Goal: Entertainment & Leisure: Consume media (video, audio)

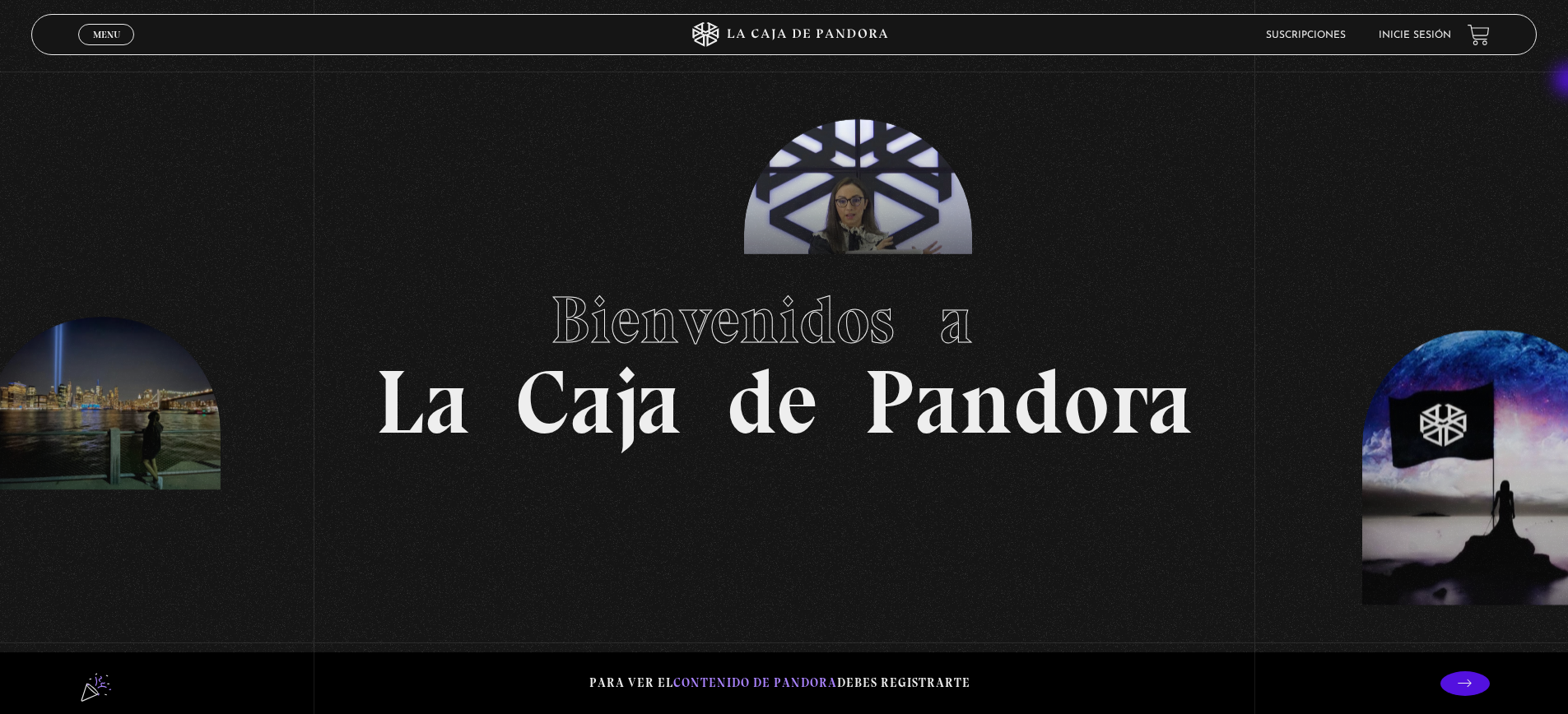
click at [1434, 48] on li "Inicie sesión" at bounding box center [1415, 35] width 72 height 26
click at [1434, 43] on li "Inicie sesión" at bounding box center [1415, 35] width 72 height 26
click at [1434, 38] on link "Inicie sesión" at bounding box center [1415, 36] width 72 height 10
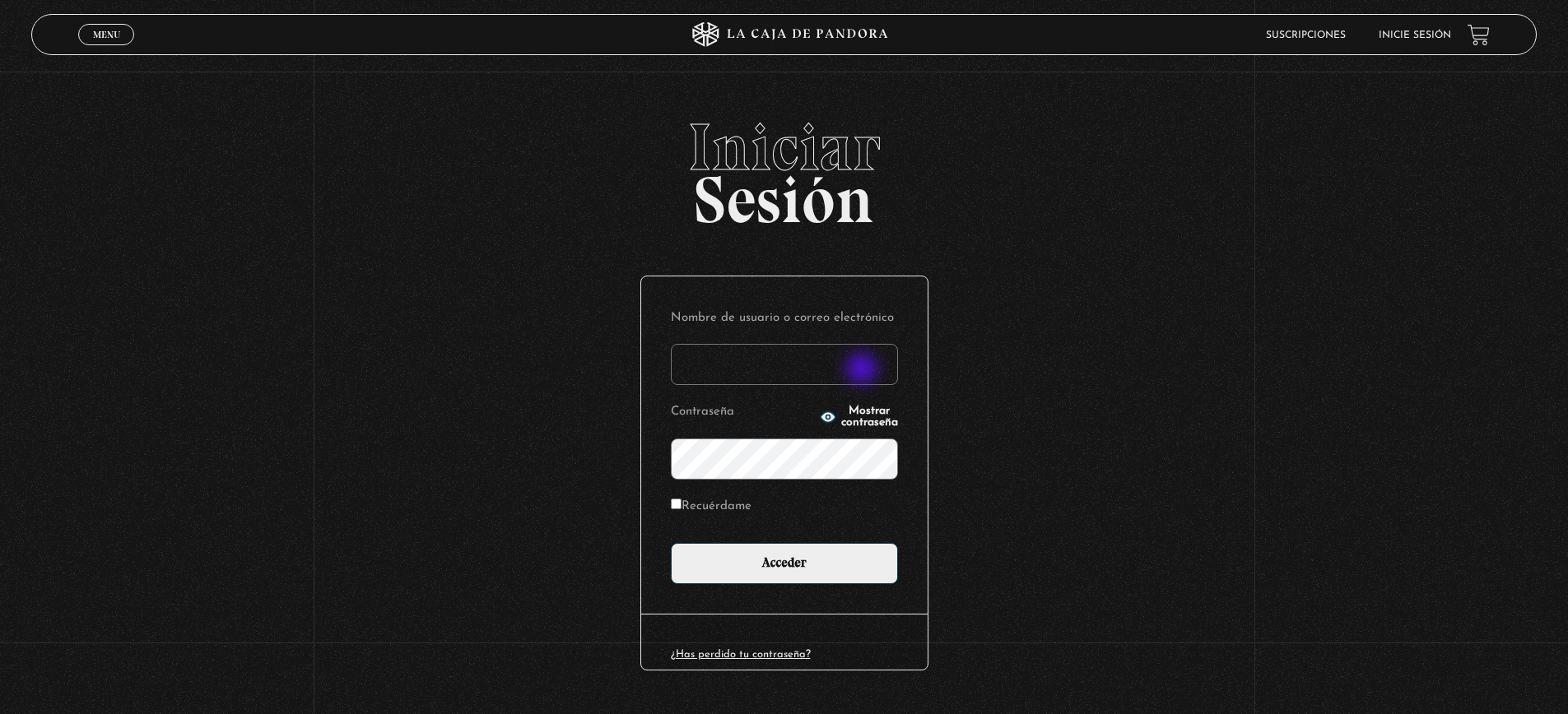
click at [864, 370] on input "Nombre de usuario o correo electrónico" at bounding box center [785, 364] width 227 height 41
type input "[EMAIL_ADDRESS][DOMAIN_NAME]"
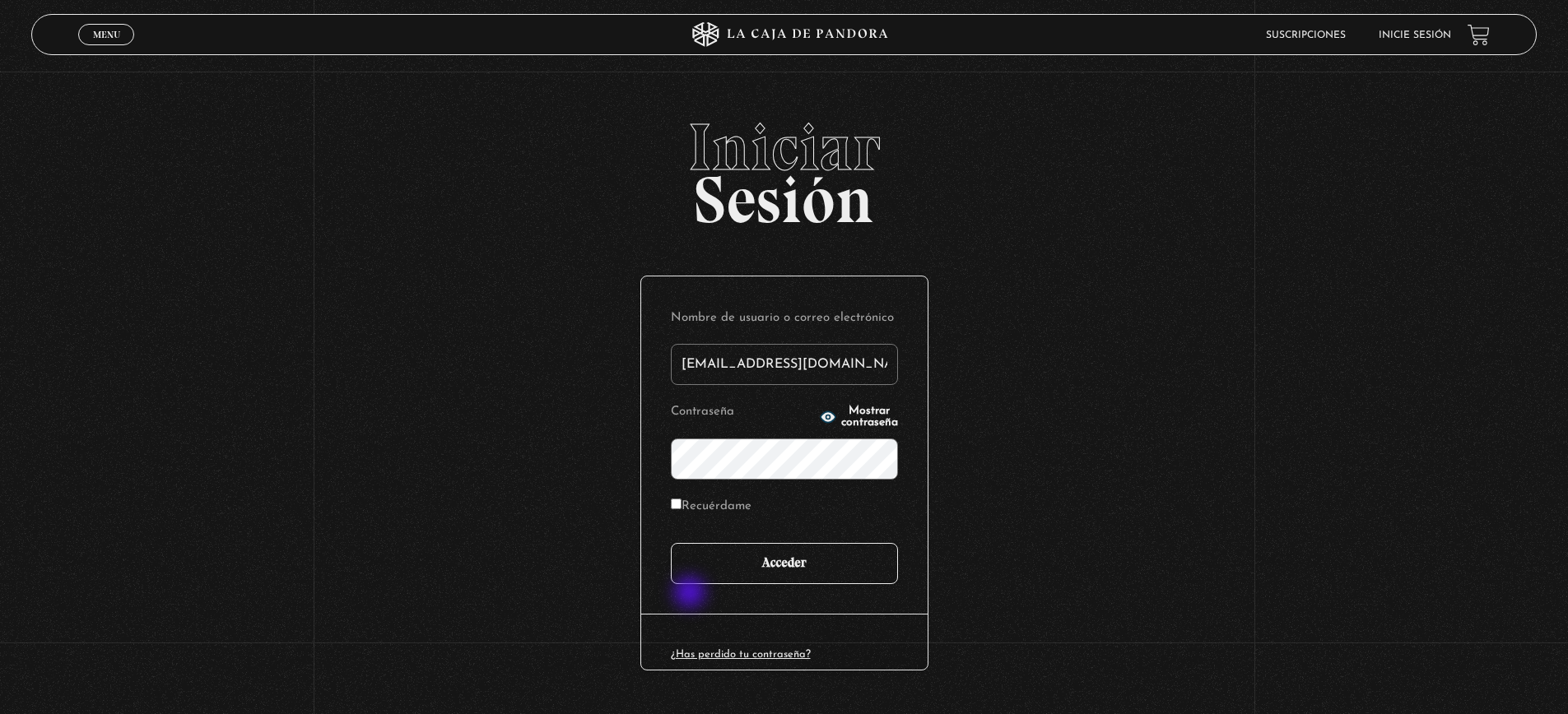
click at [691, 584] on input "Acceder" at bounding box center [785, 564] width 227 height 41
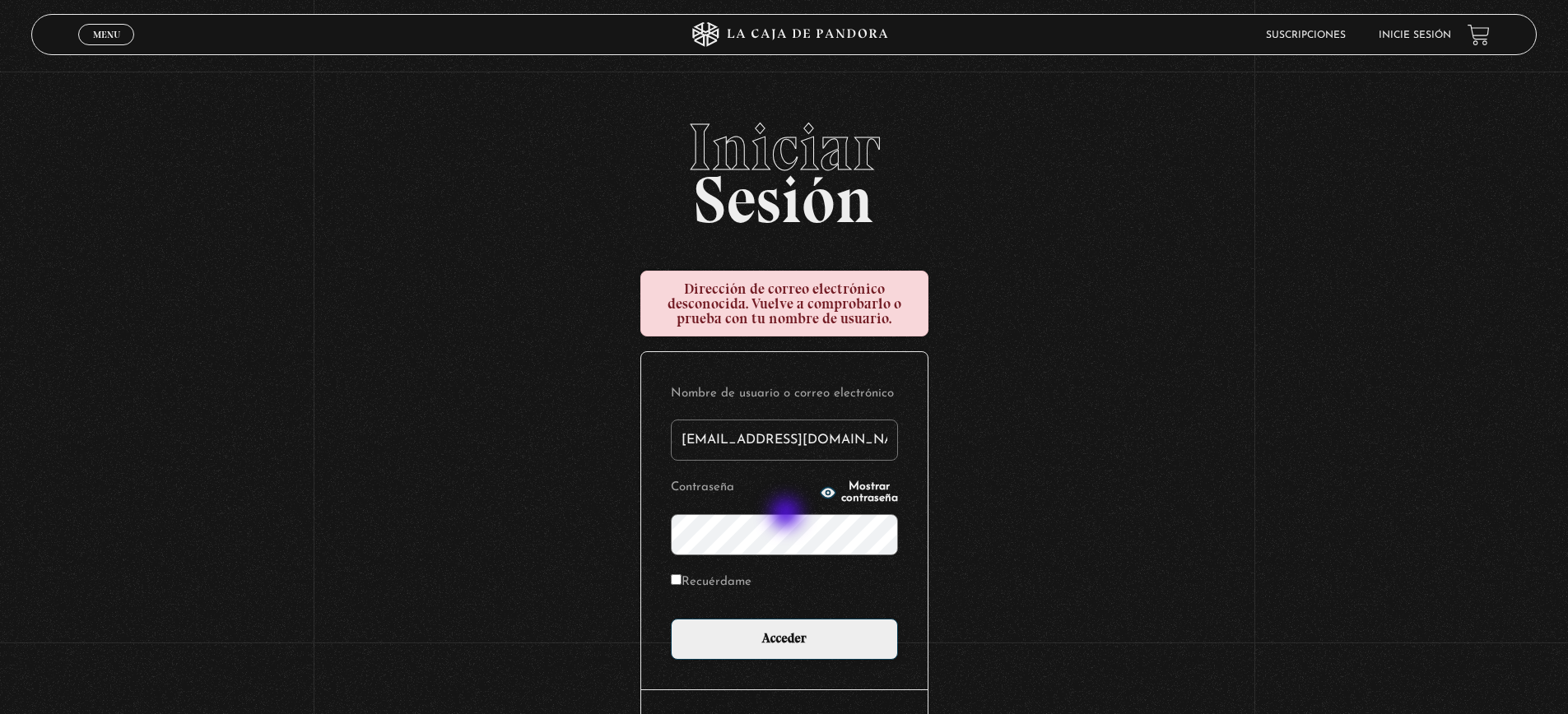
click at [820, 501] on icon "button" at bounding box center [828, 493] width 17 height 17
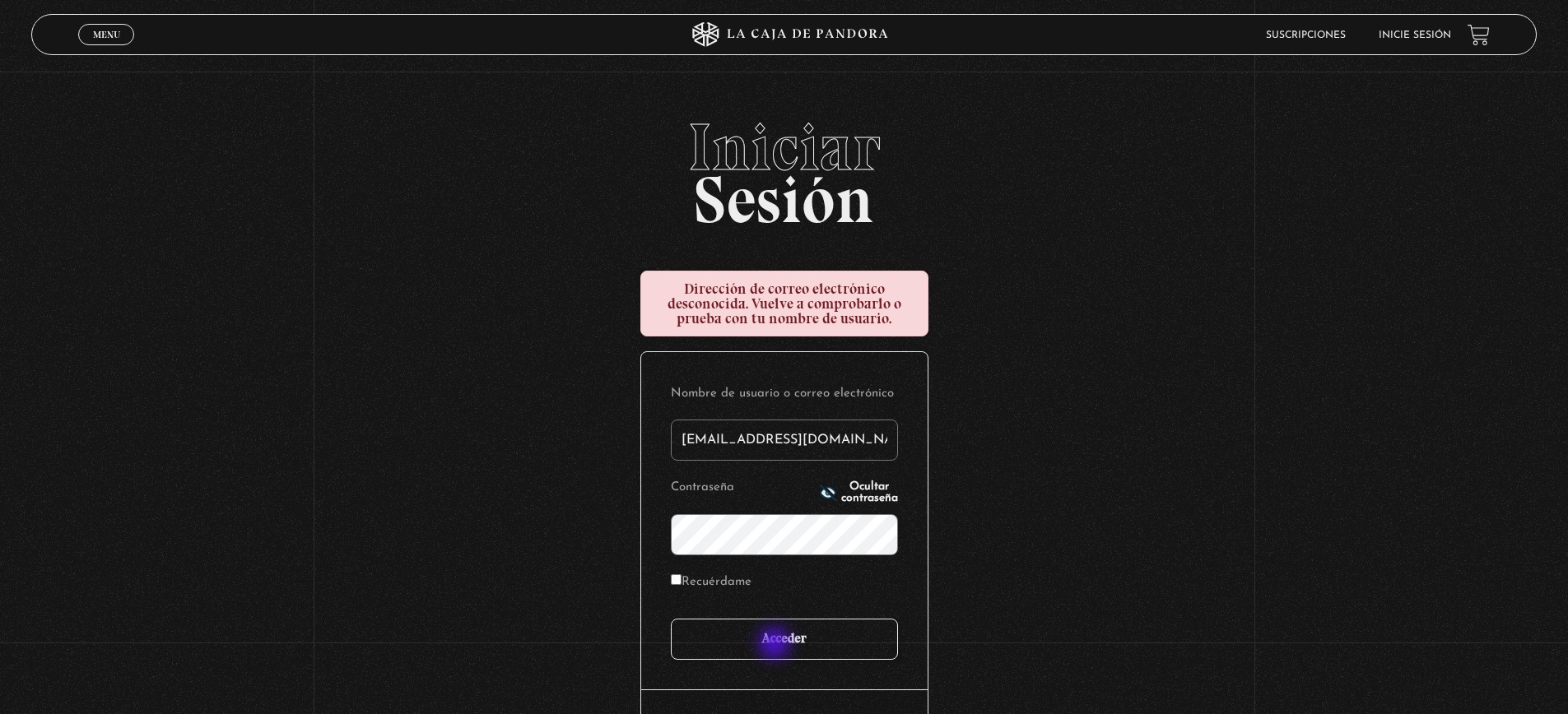
click at [777, 645] on input "Acceder" at bounding box center [785, 639] width 227 height 41
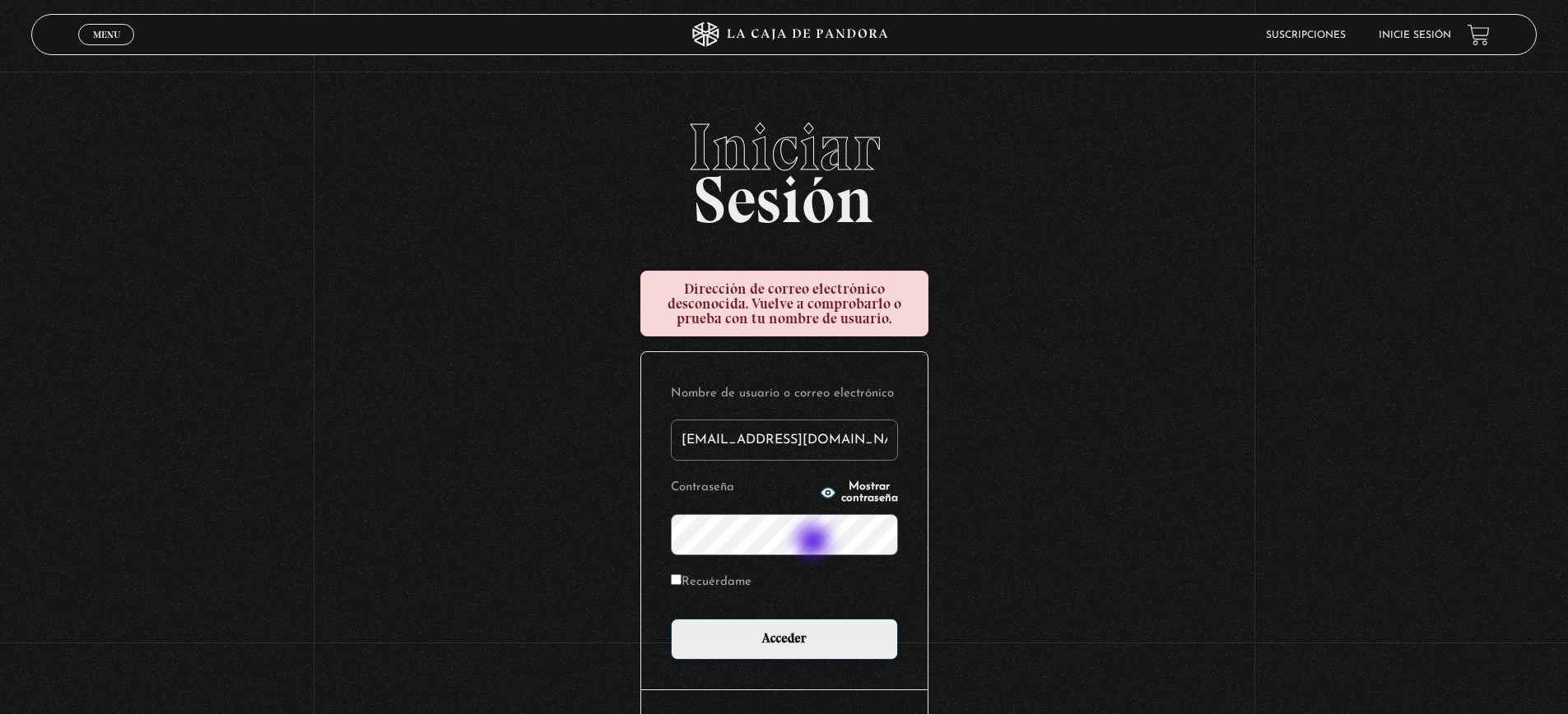
click at [671, 619] on input "Acceder" at bounding box center [785, 639] width 227 height 41
click at [844, 442] on input "[EMAIL_ADDRESS][DOMAIN_NAME]" at bounding box center [785, 441] width 227 height 41
click at [844, 442] on input "willmonji@gmail.com" at bounding box center [785, 441] width 227 height 41
type input "willmonji"
type input "William Monge"
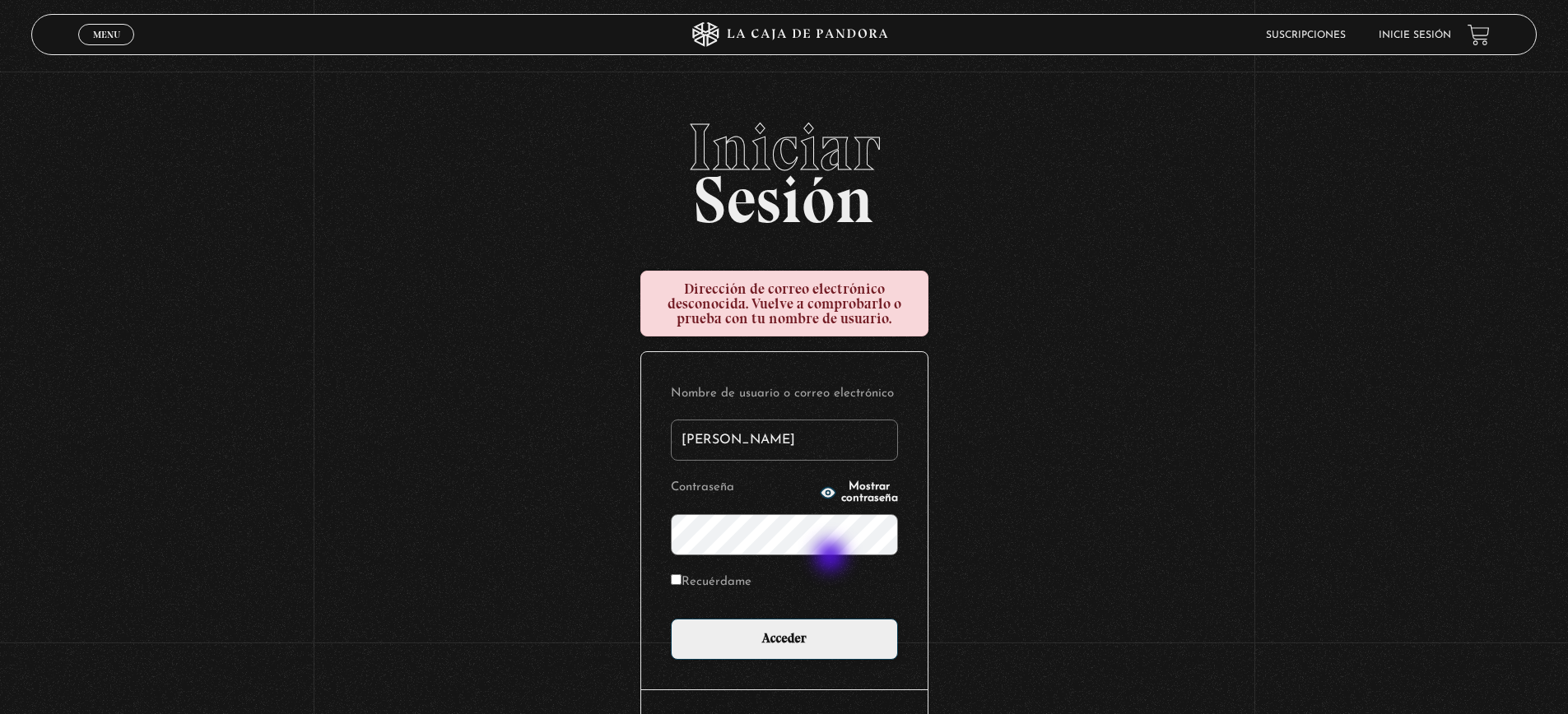
click at [671, 619] on input "Acceder" at bounding box center [785, 639] width 227 height 41
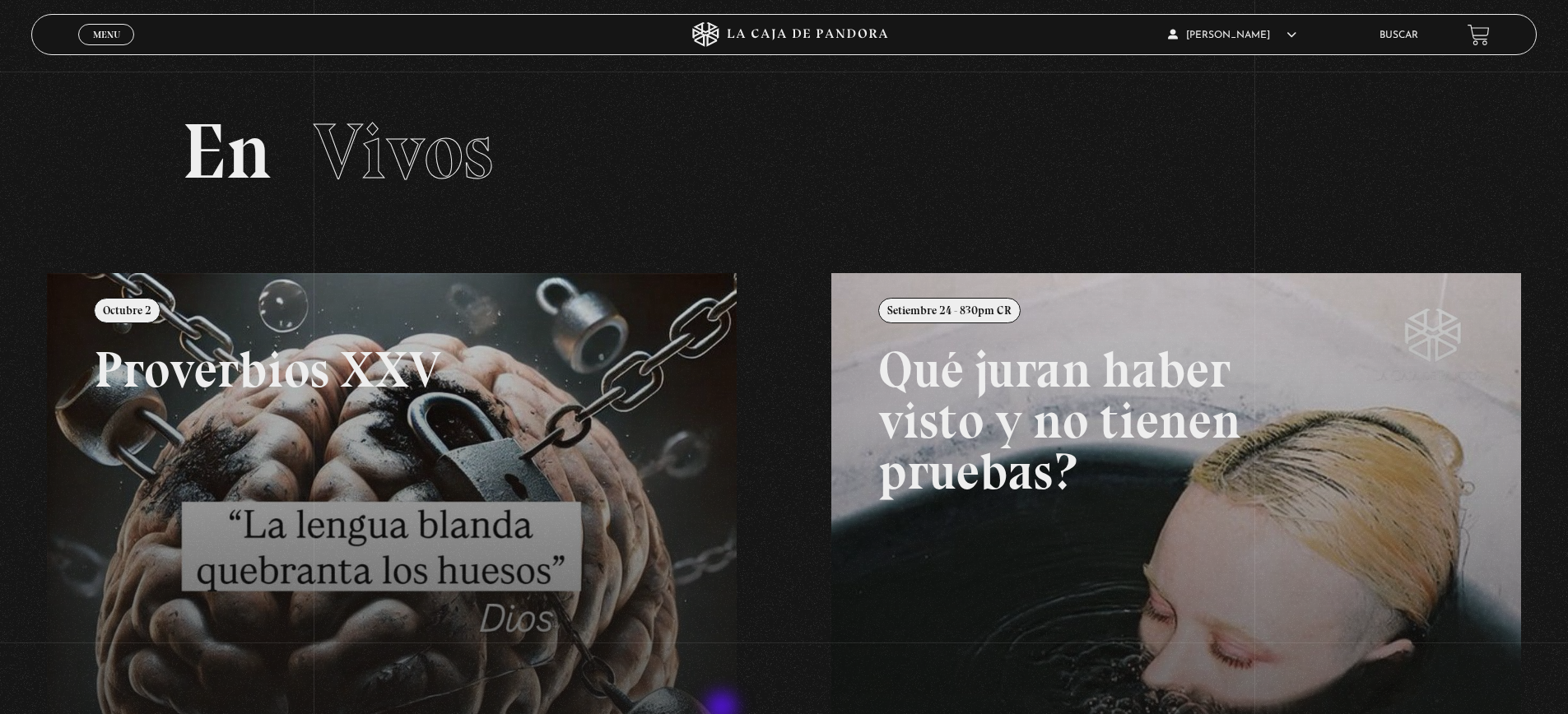
click at [698, 713] on html "ingresar al sitio Ver Video Más Información Solicitar Por favor coloque su disp…" at bounding box center [784, 548] width 1568 height 1096
click at [129, 35] on link "Menu Cerrar" at bounding box center [106, 35] width 56 height 22
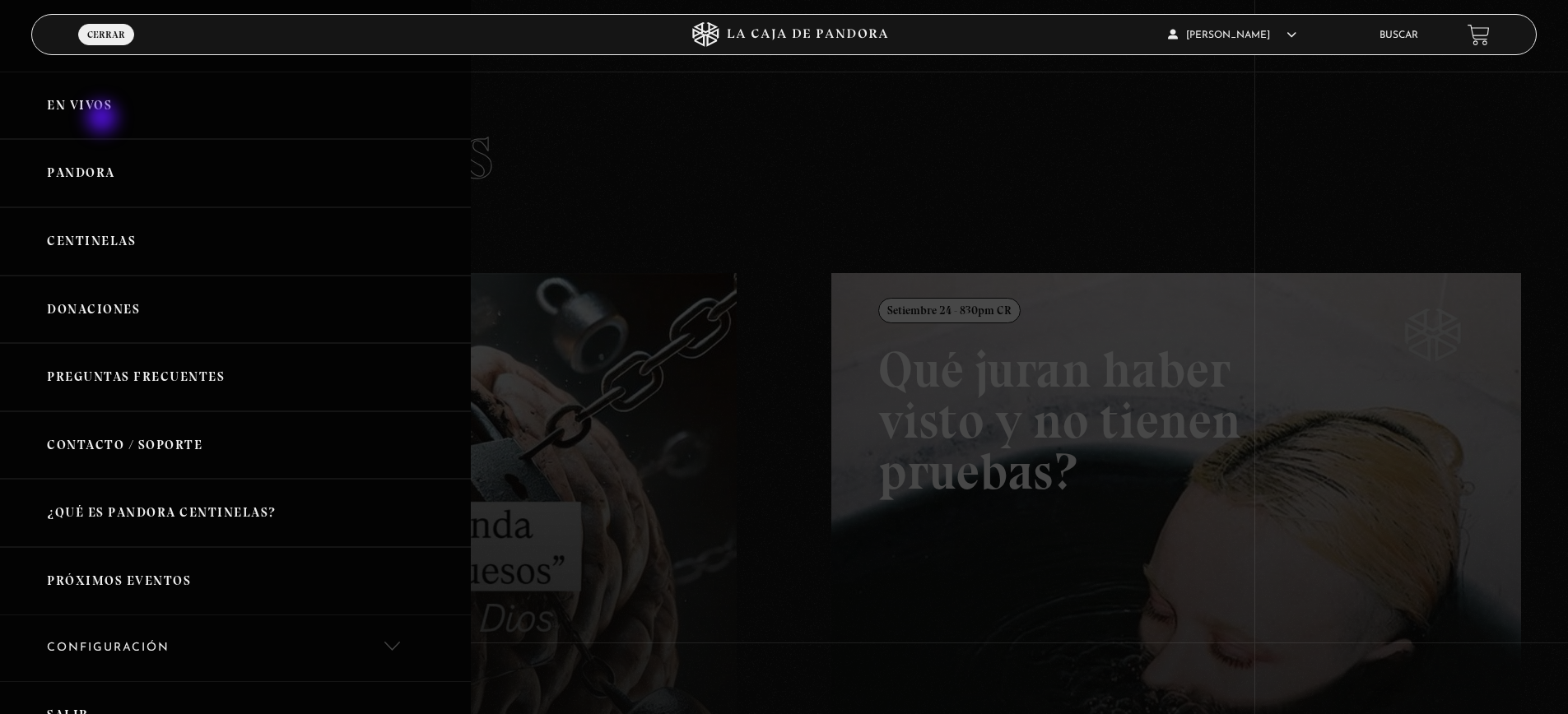
click at [104, 119] on link "En vivos" at bounding box center [235, 105] width 471 height 68
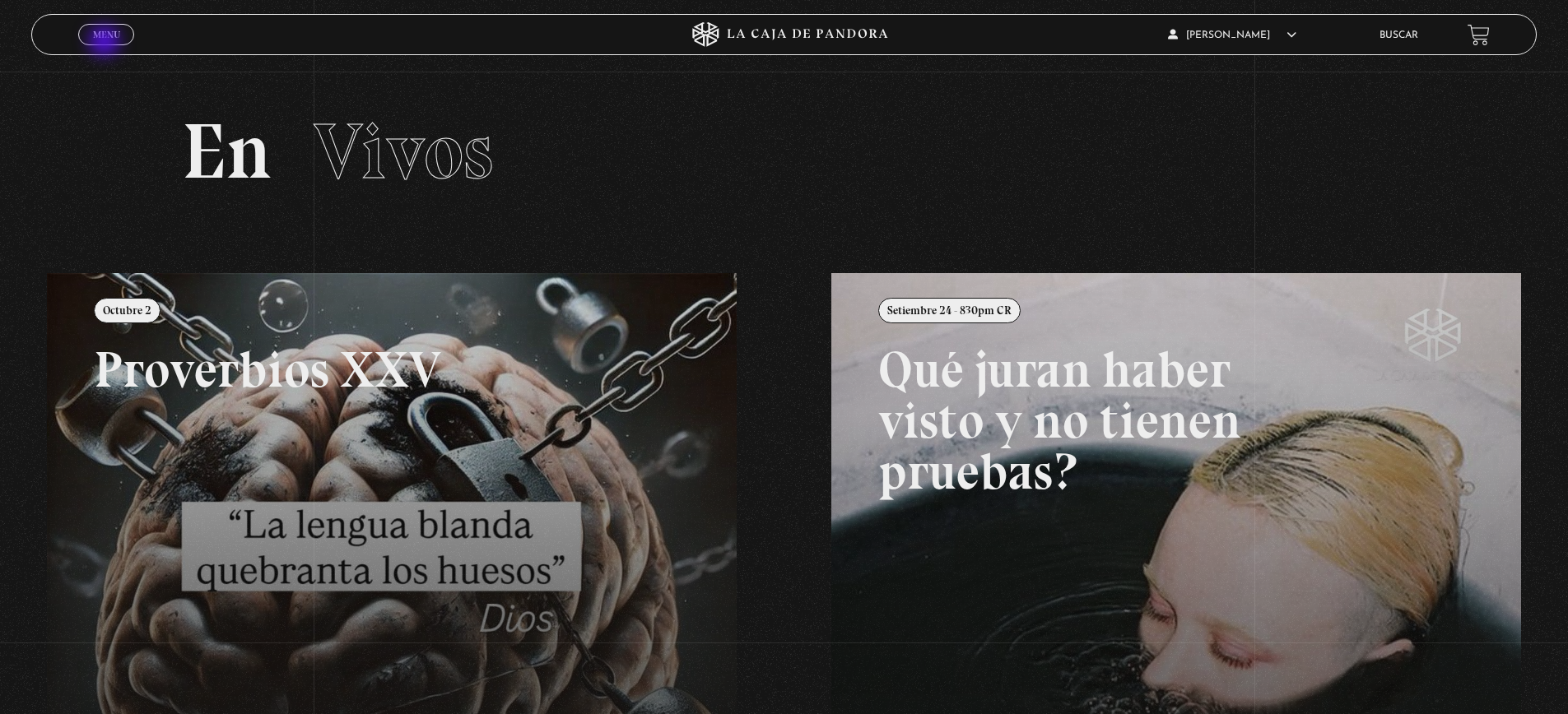
click at [106, 43] on link "Menu Cerrar" at bounding box center [106, 35] width 56 height 22
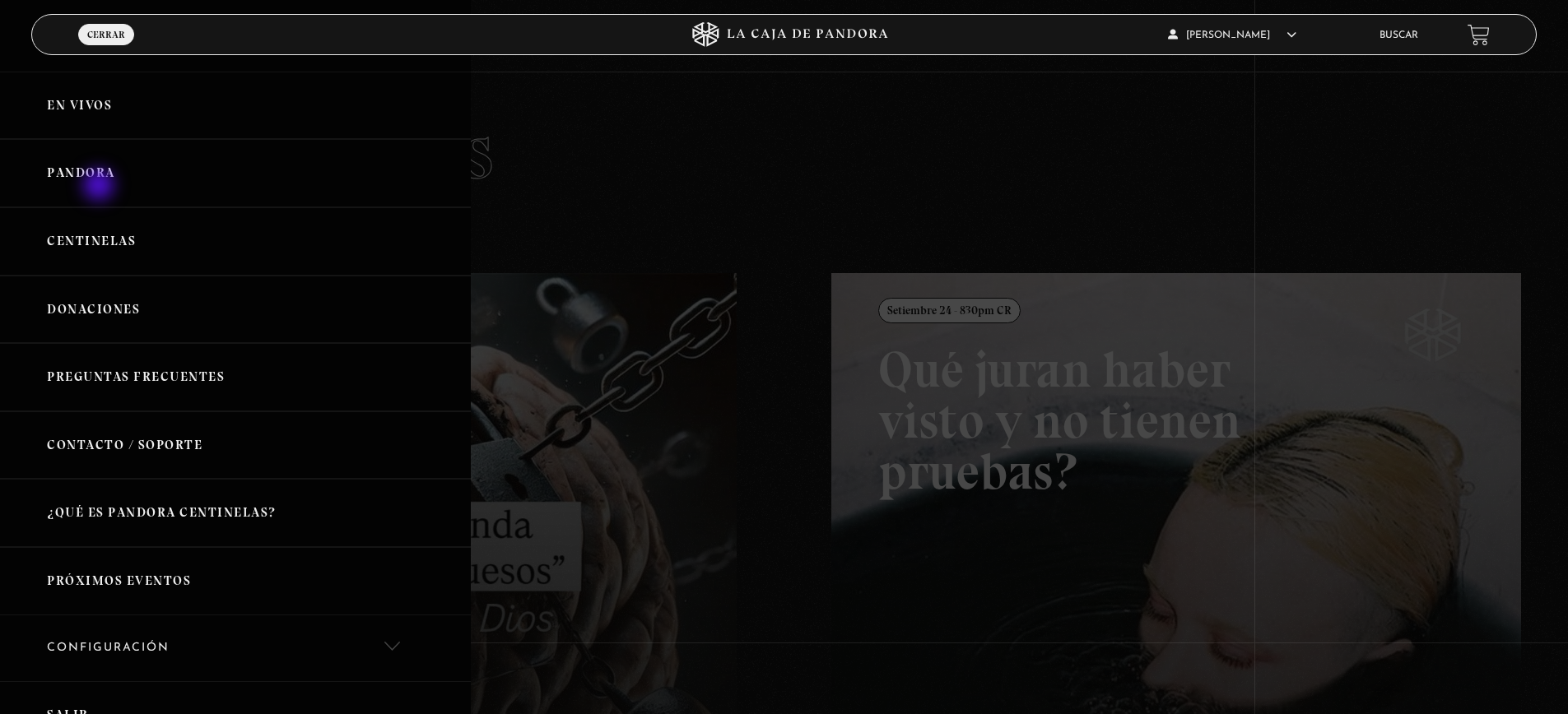
click at [100, 187] on link "Pandora" at bounding box center [235, 173] width 471 height 68
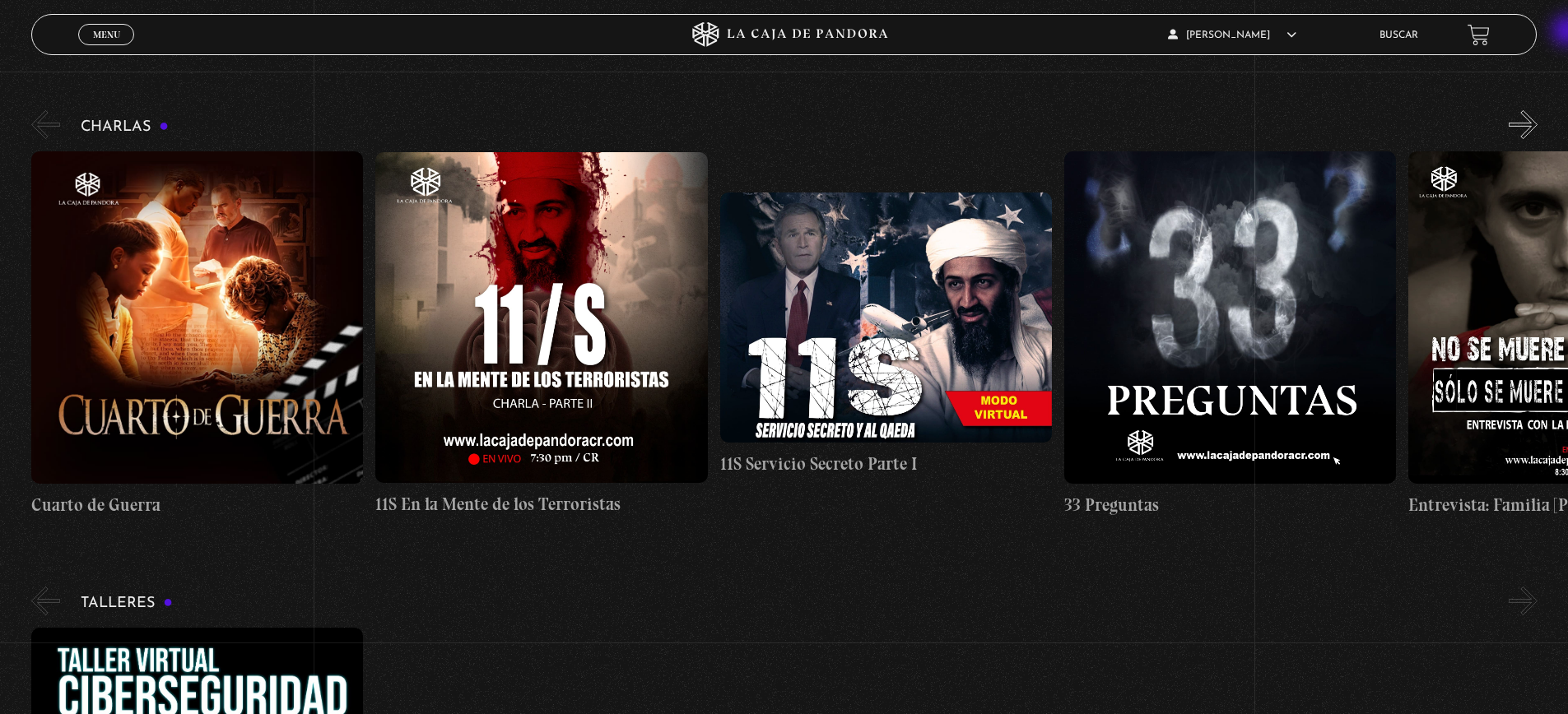
scroll to position [235, 0]
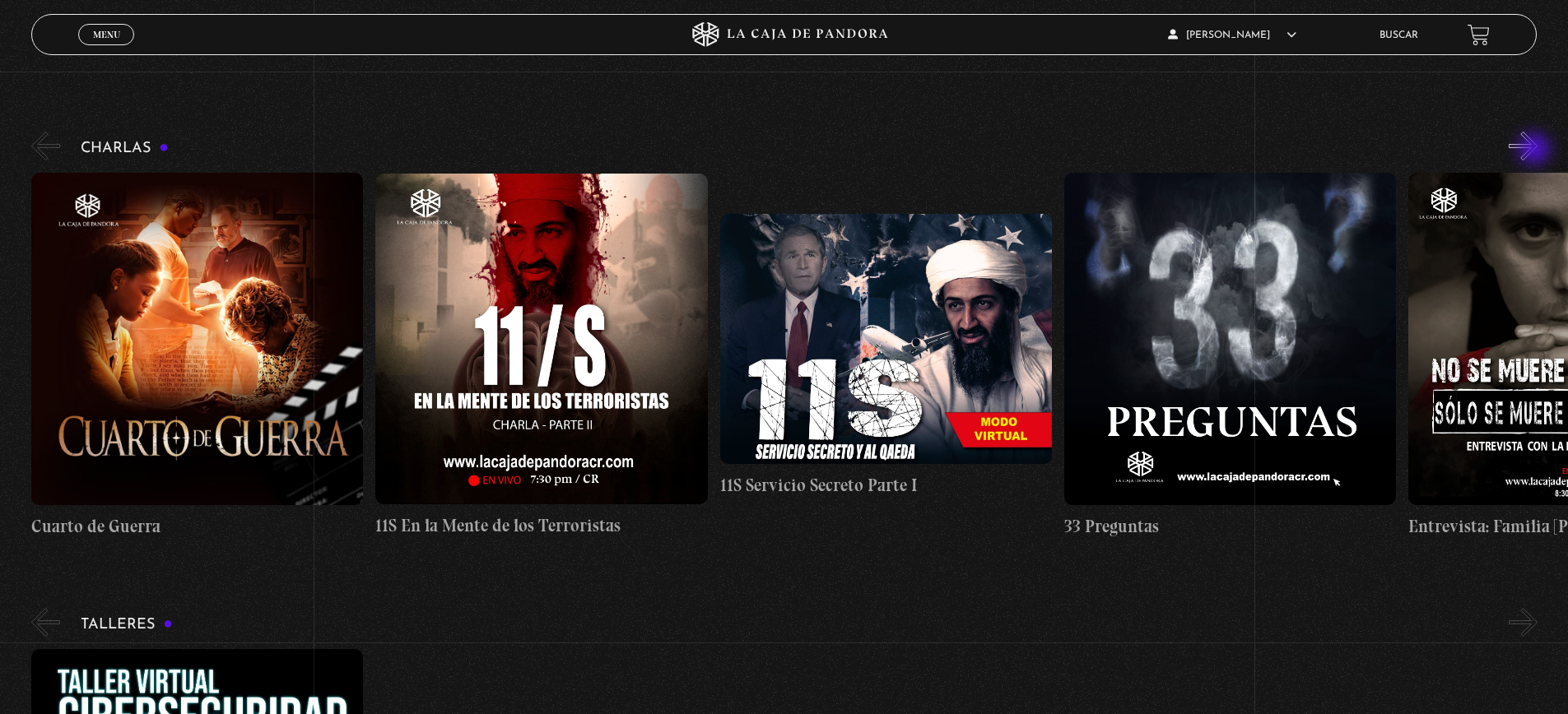
click at [1537, 151] on button "»" at bounding box center [1523, 146] width 29 height 29
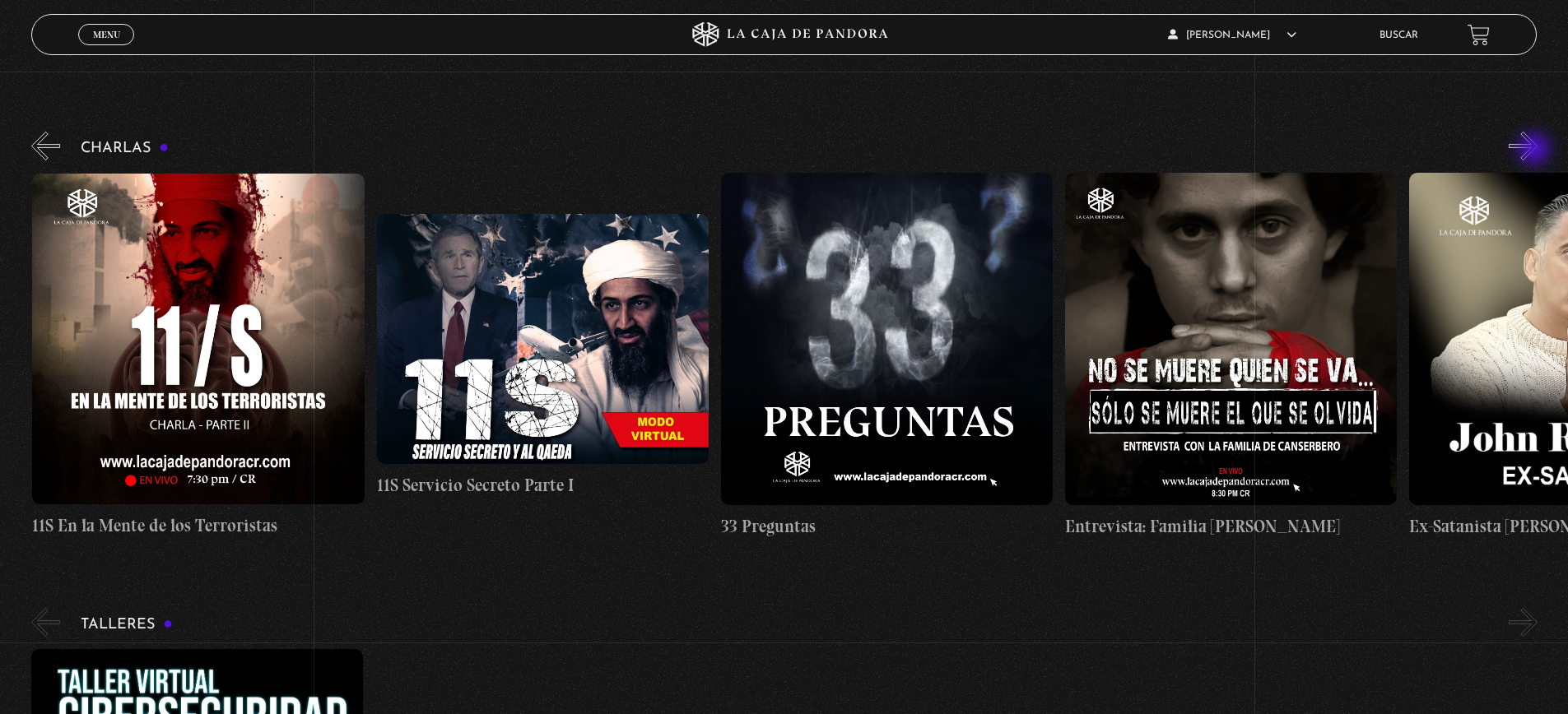
scroll to position [0, 344]
click at [1538, 161] on button "»" at bounding box center [1523, 146] width 29 height 29
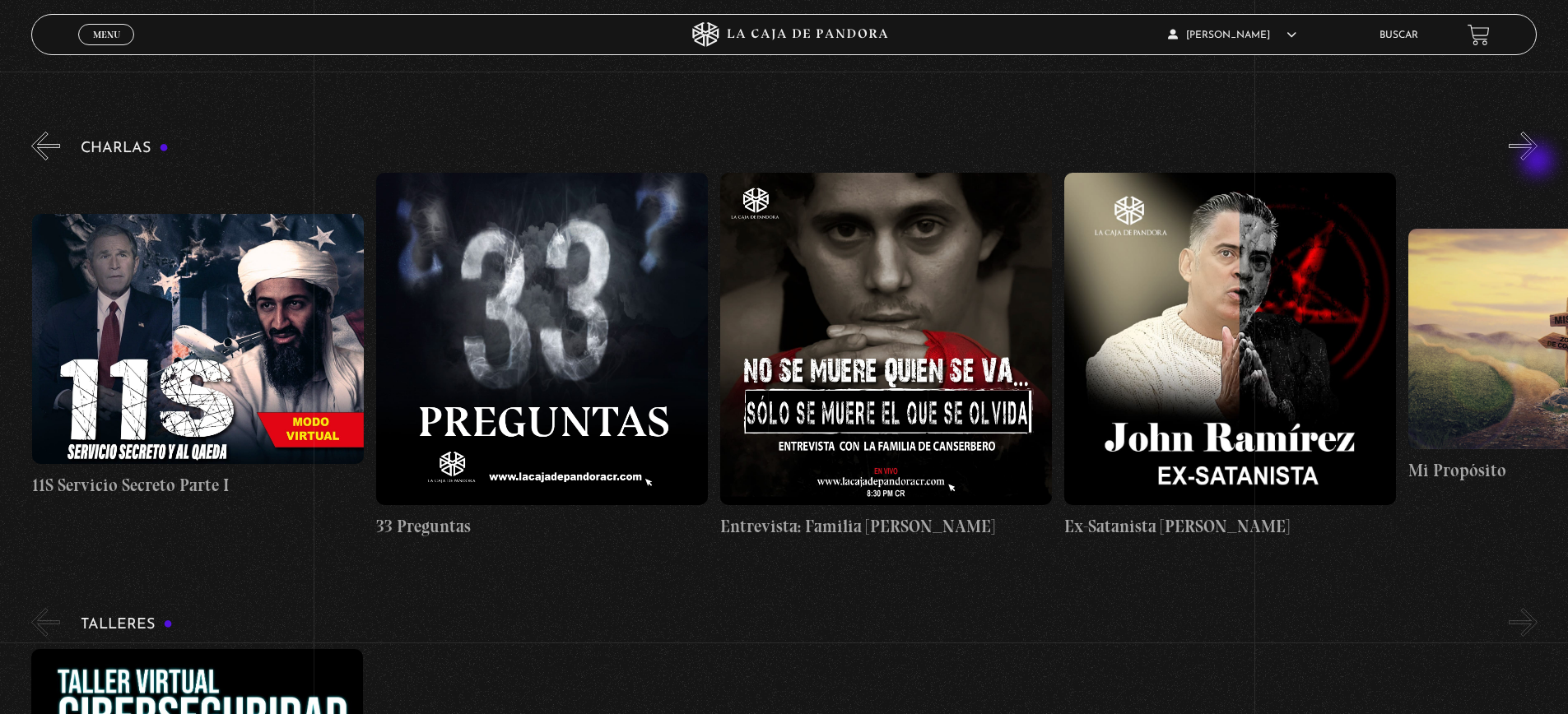
click at [1538, 161] on button "»" at bounding box center [1523, 146] width 29 height 29
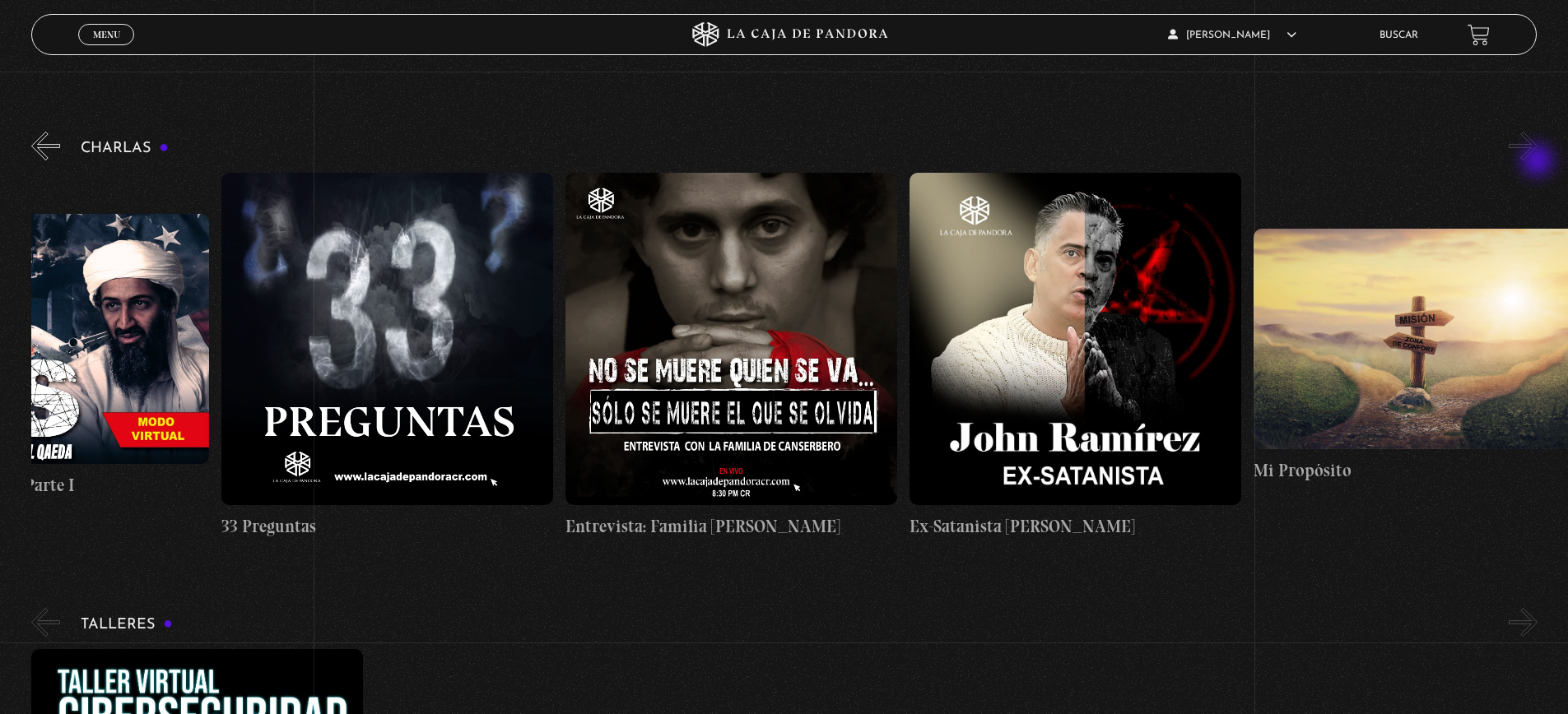
scroll to position [0, 861]
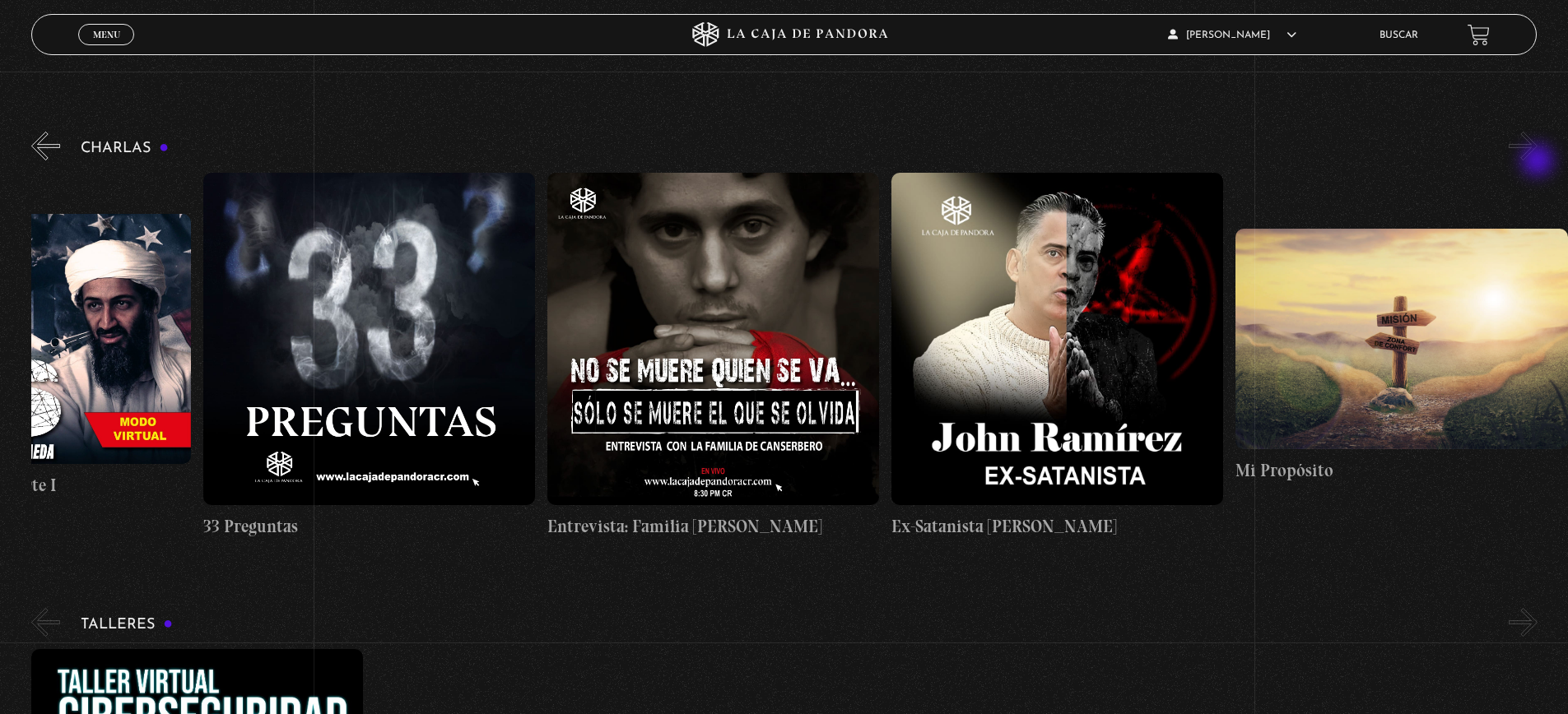
click at [1538, 161] on button "»" at bounding box center [1523, 146] width 29 height 29
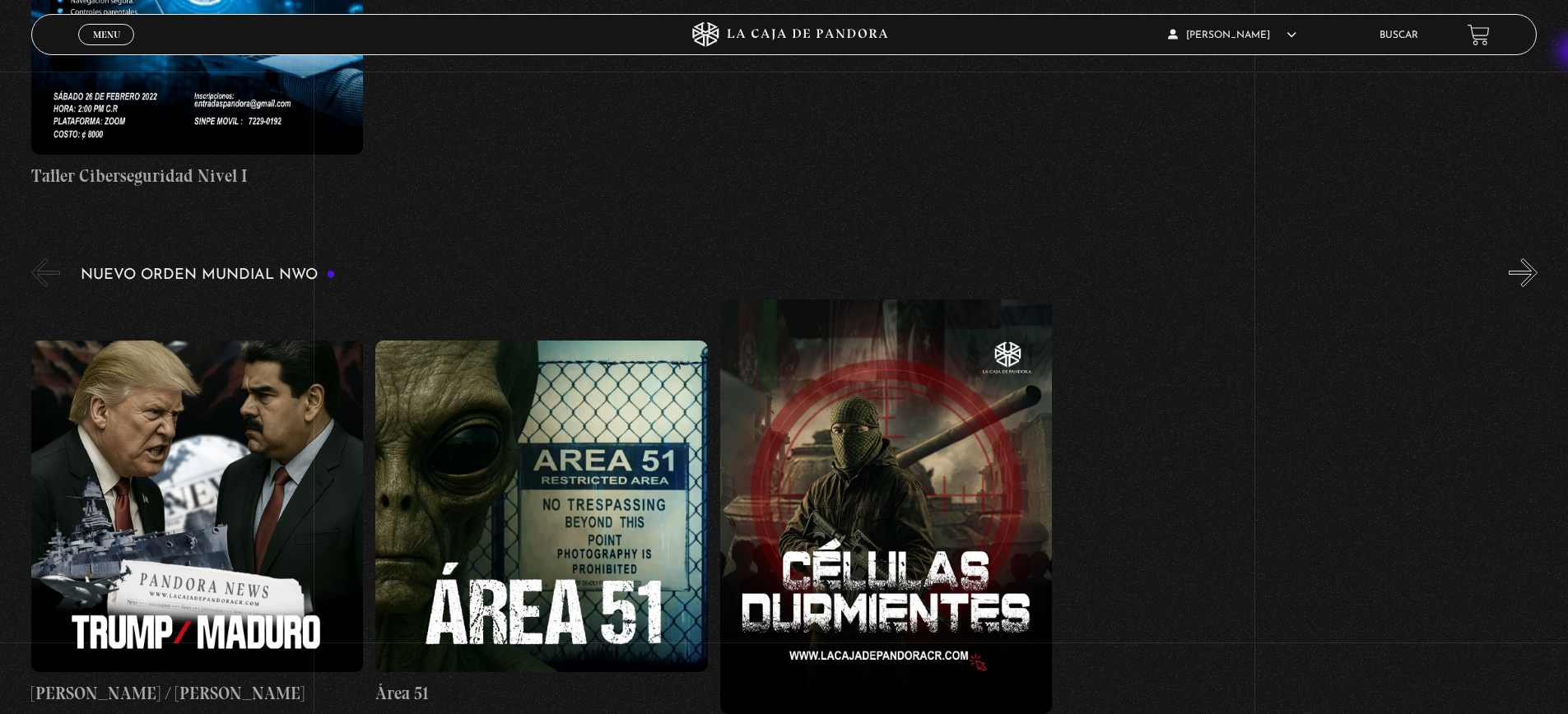
scroll to position [1275, 0]
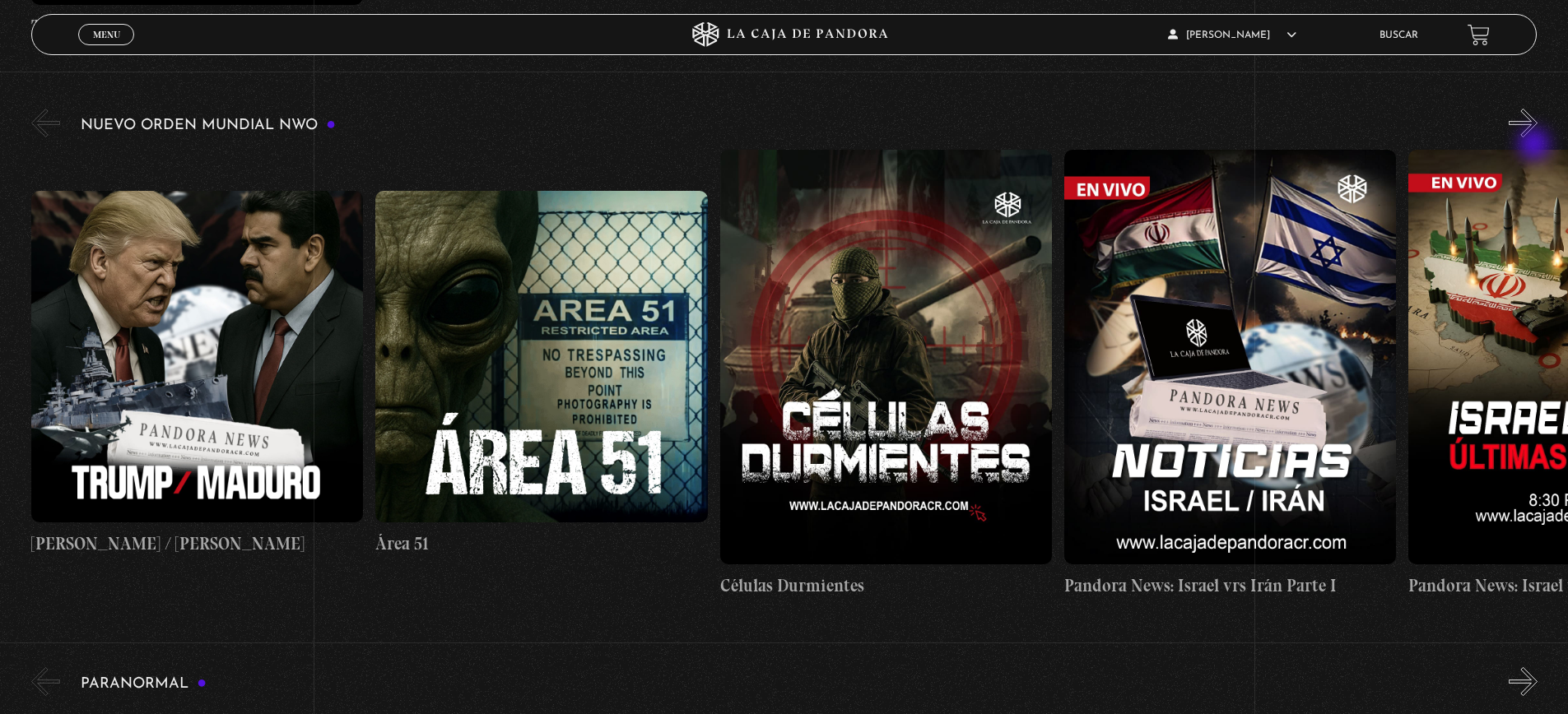
click at [1537, 137] on button "»" at bounding box center [1523, 123] width 29 height 29
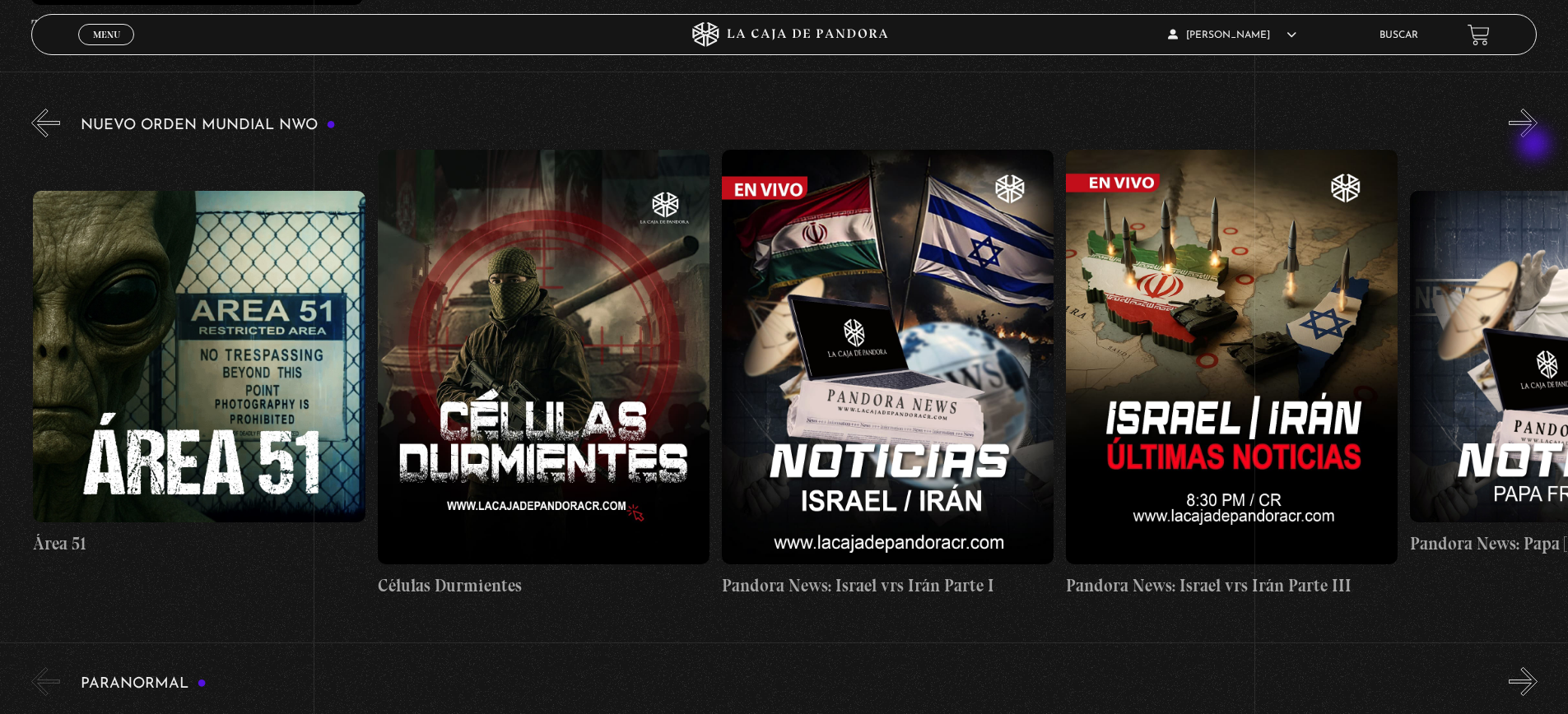
click at [1537, 137] on button "»" at bounding box center [1523, 123] width 29 height 29
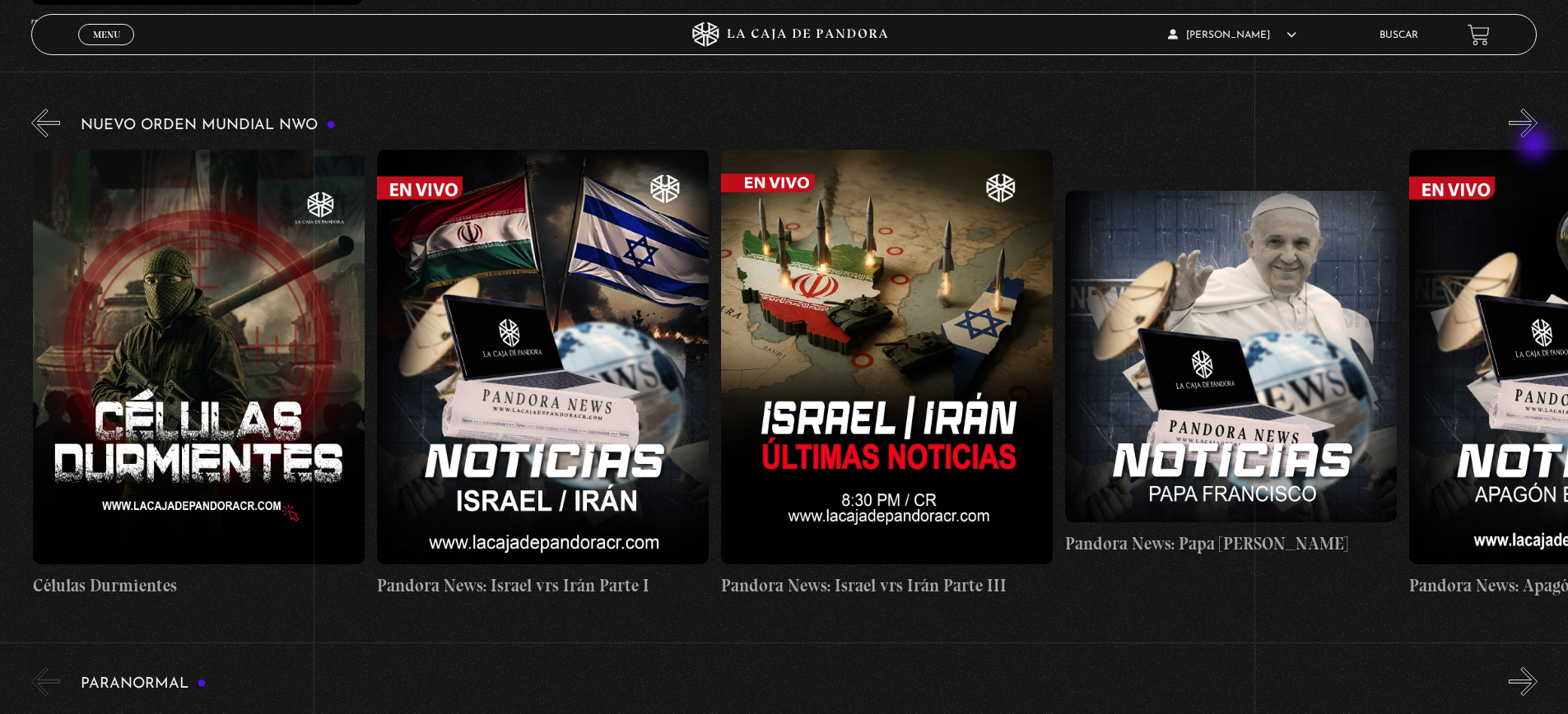
scroll to position [0, 688]
click at [1537, 137] on button "»" at bounding box center [1523, 123] width 29 height 29
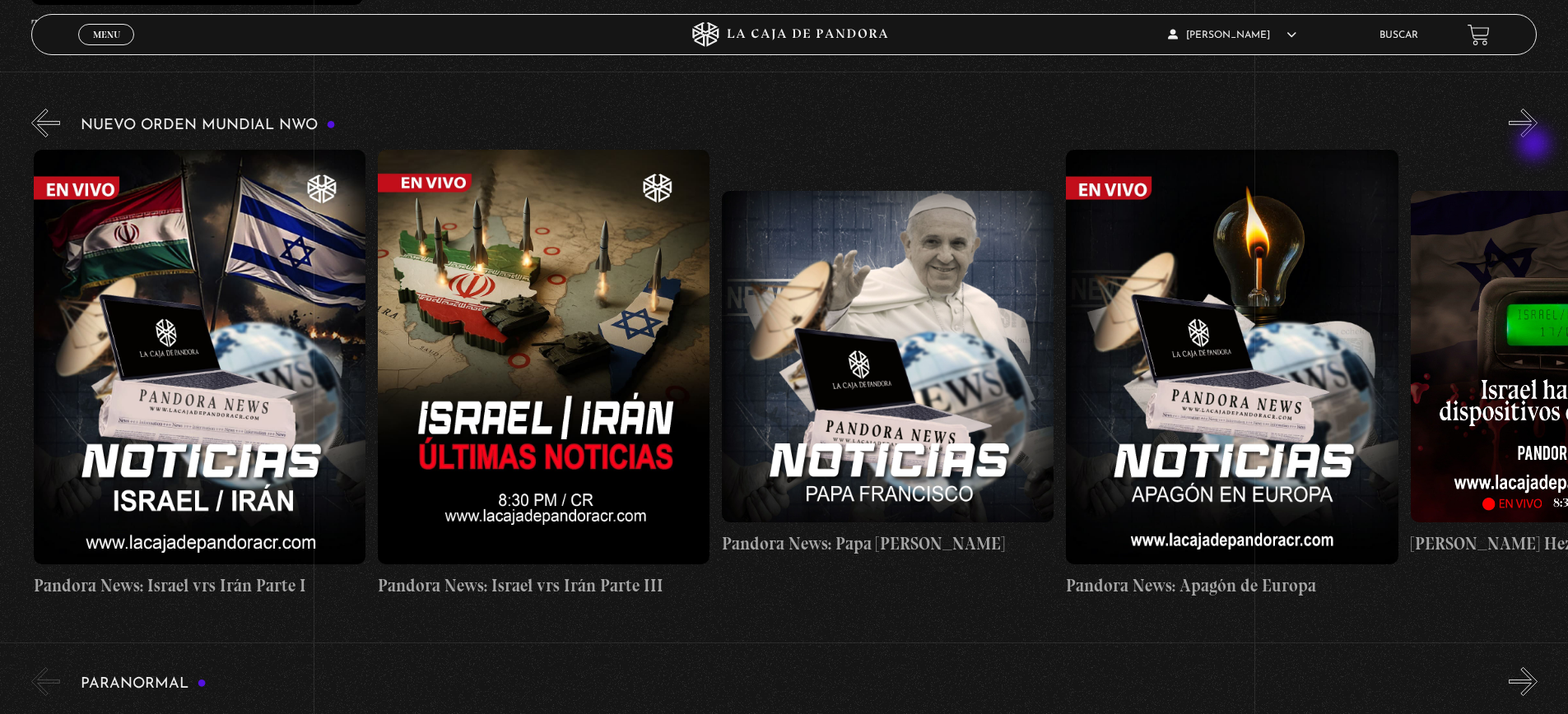
click at [1537, 137] on button "»" at bounding box center [1523, 123] width 29 height 29
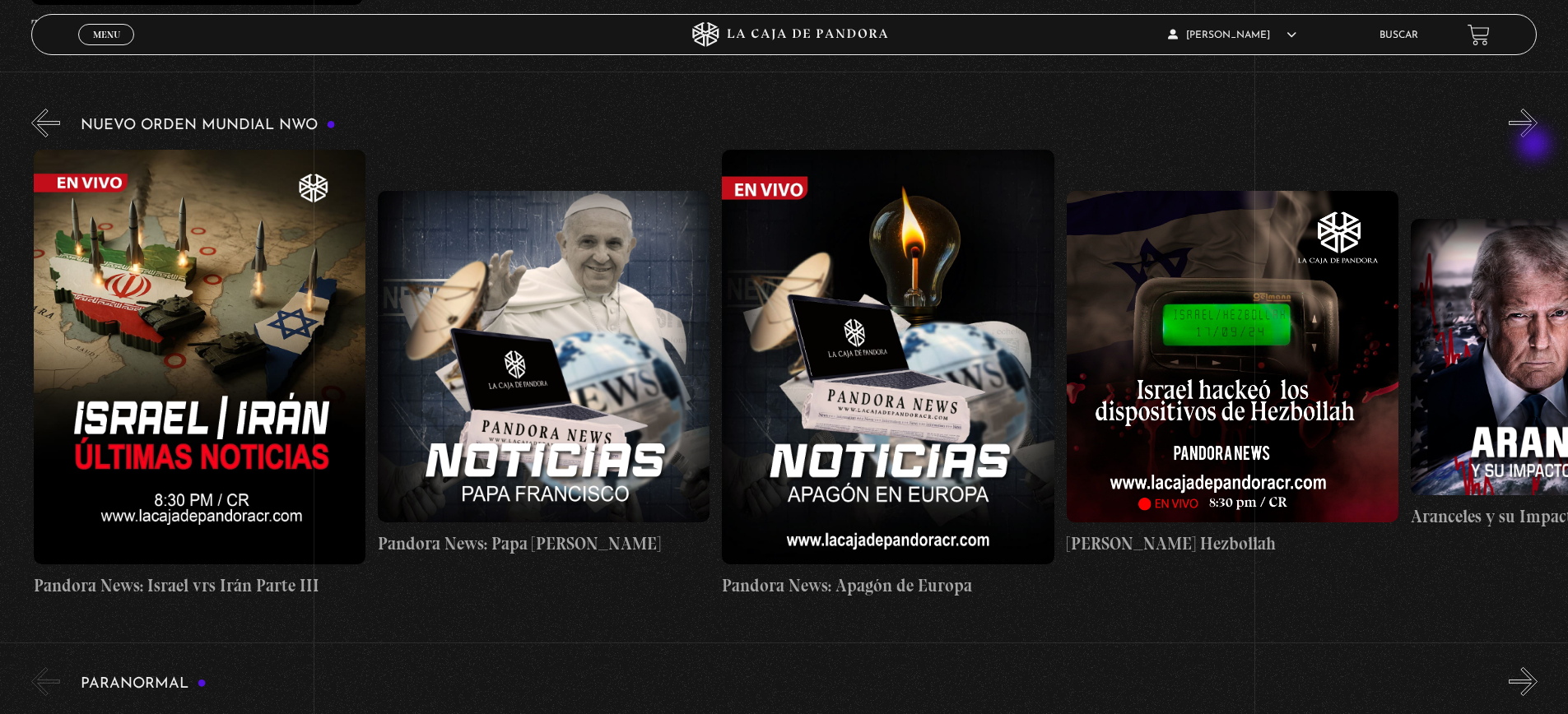
click at [1537, 137] on button "»" at bounding box center [1523, 123] width 29 height 29
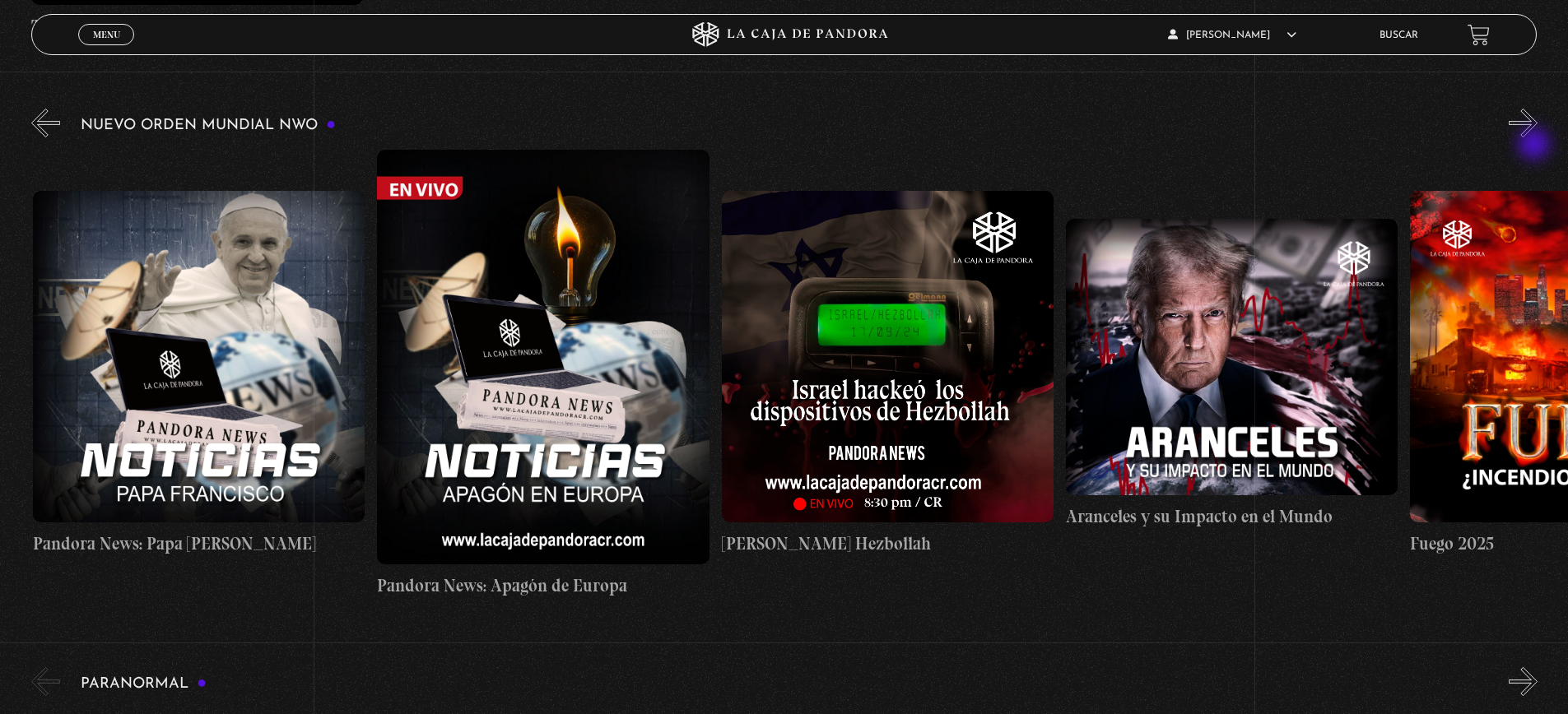
click at [1537, 137] on button "»" at bounding box center [1523, 123] width 29 height 29
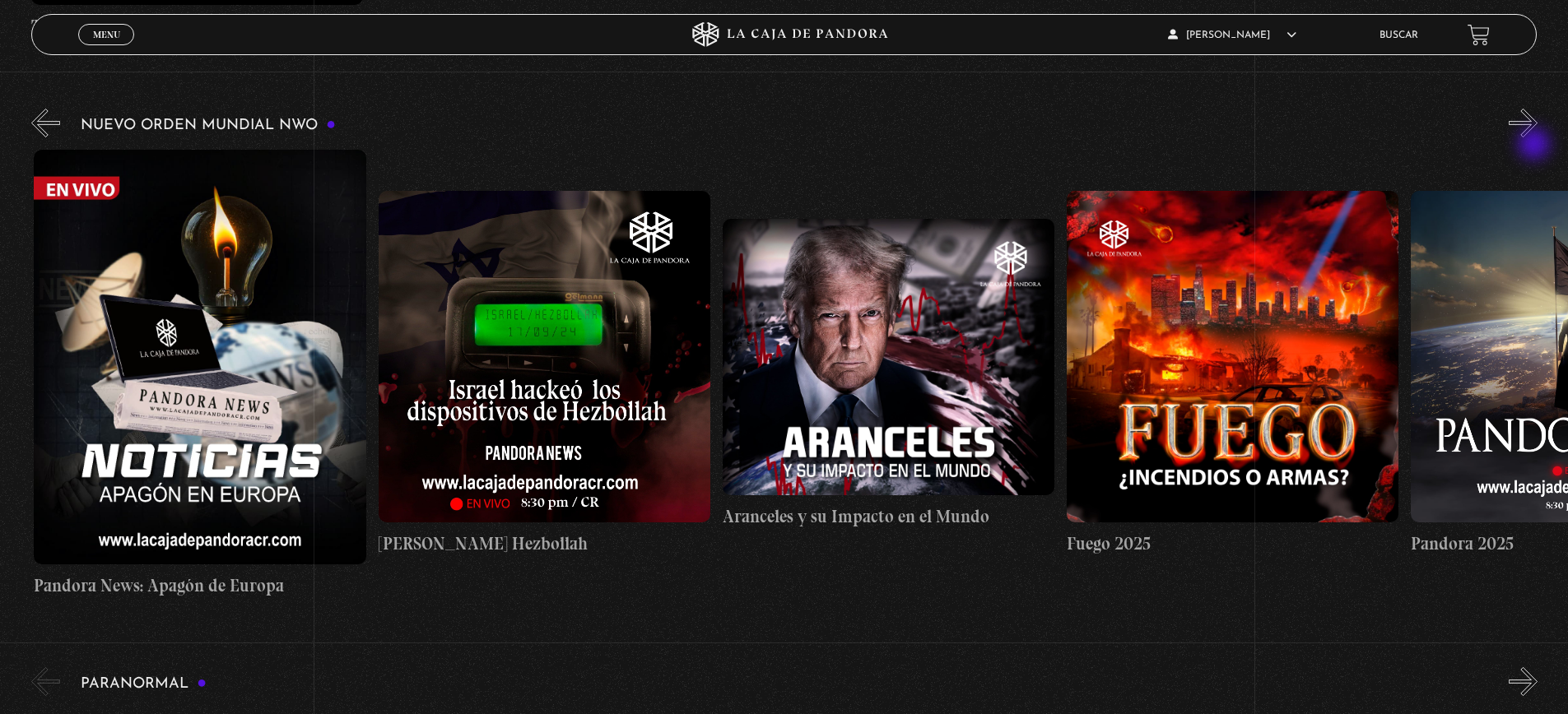
click at [1537, 137] on button "»" at bounding box center [1523, 123] width 29 height 29
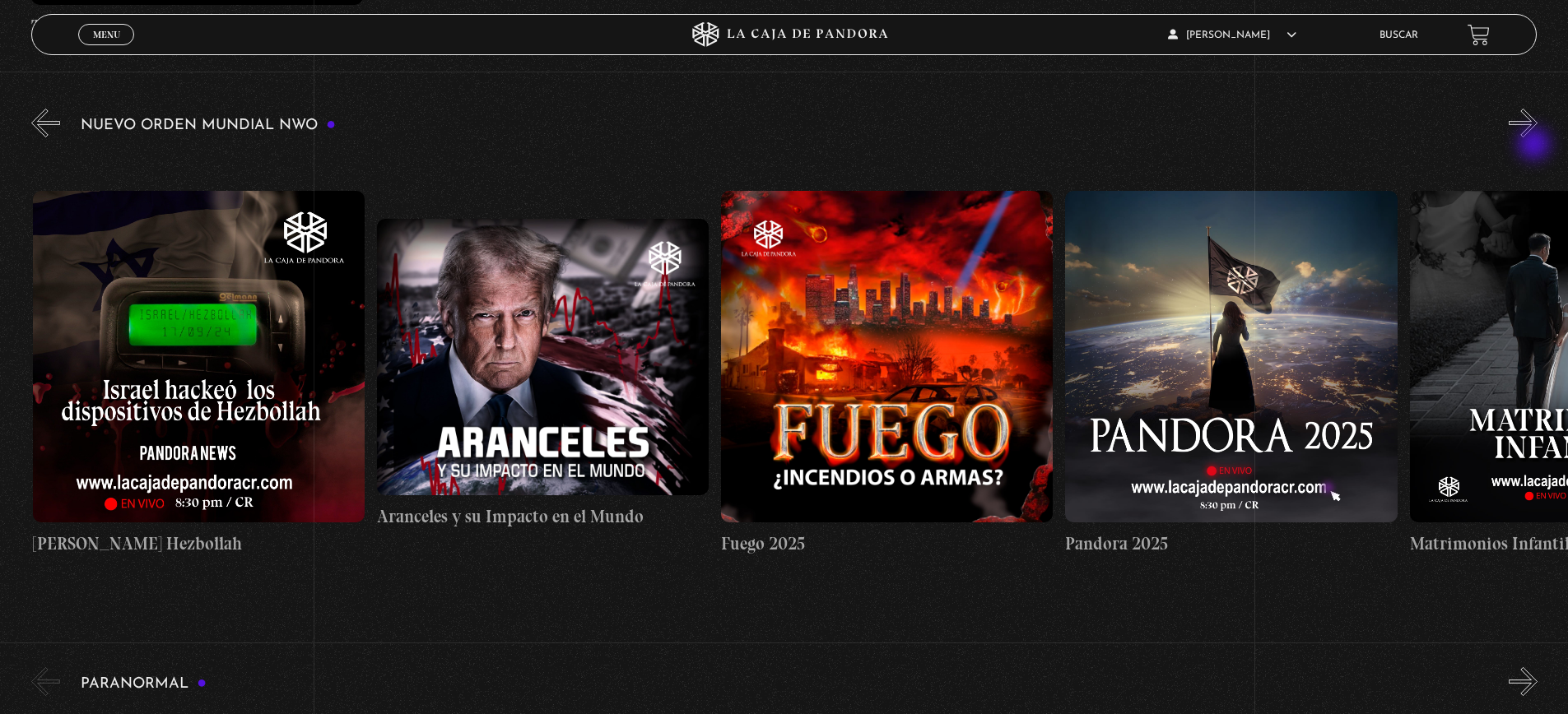
scroll to position [0, 2410]
click at [1537, 137] on button "»" at bounding box center [1523, 123] width 29 height 29
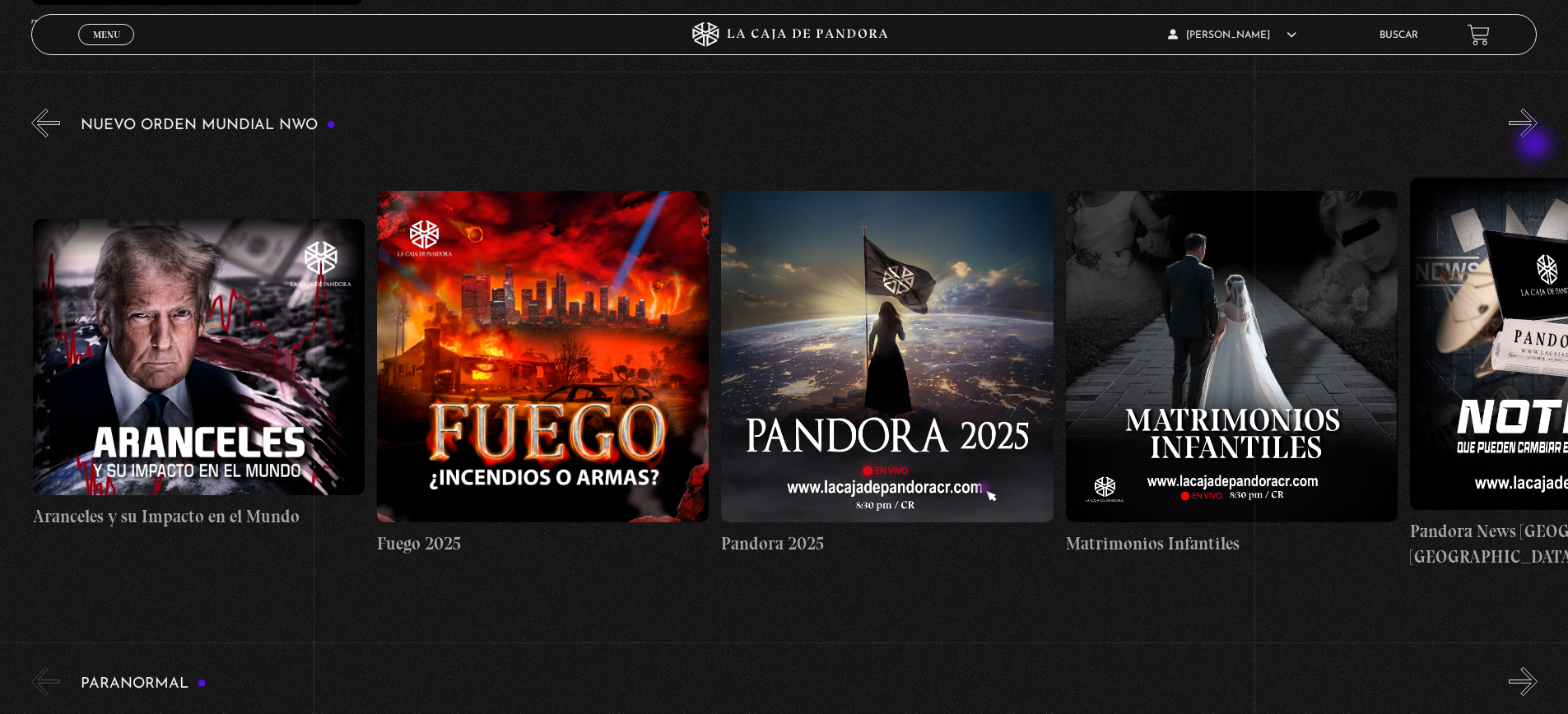
click at [1537, 137] on button "»" at bounding box center [1523, 123] width 29 height 29
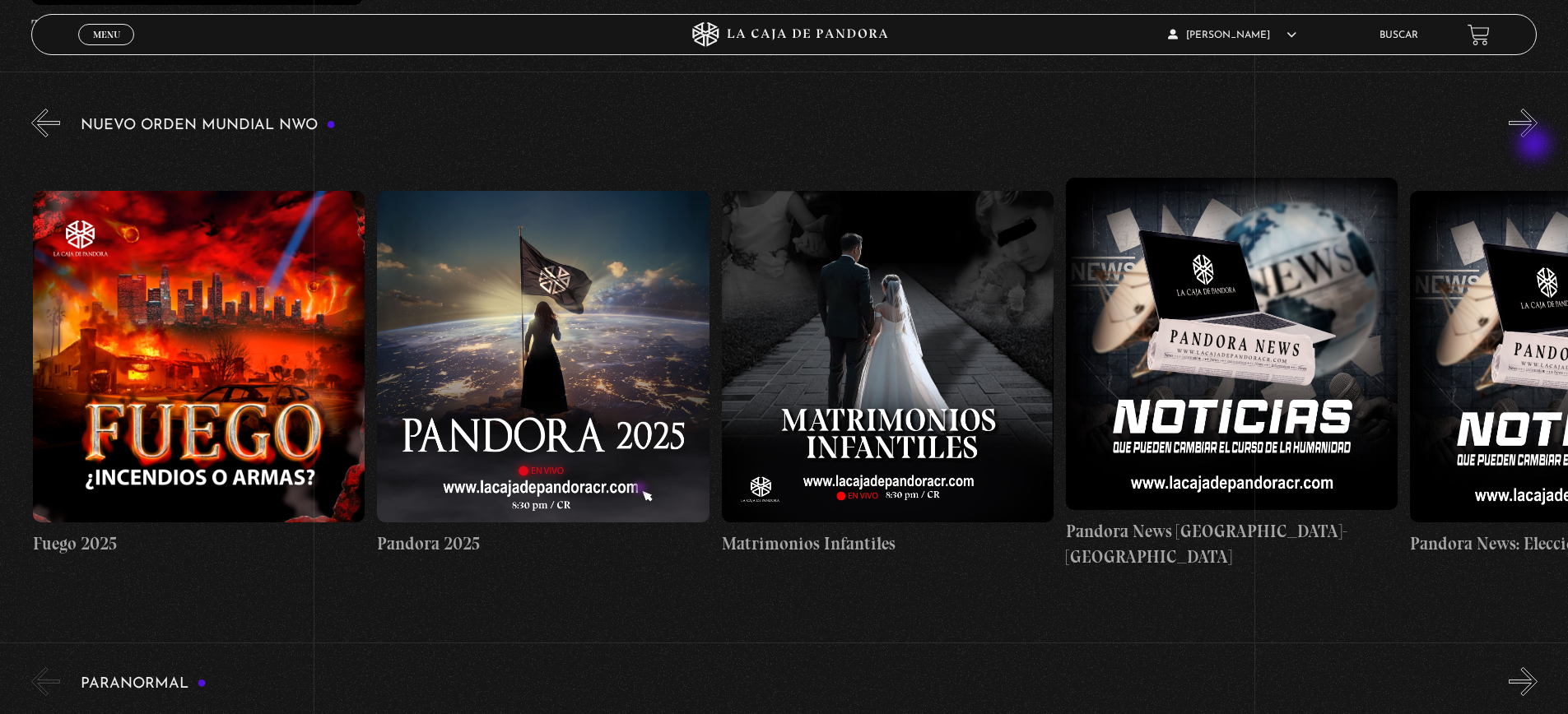
click at [1537, 137] on button "»" at bounding box center [1523, 123] width 29 height 29
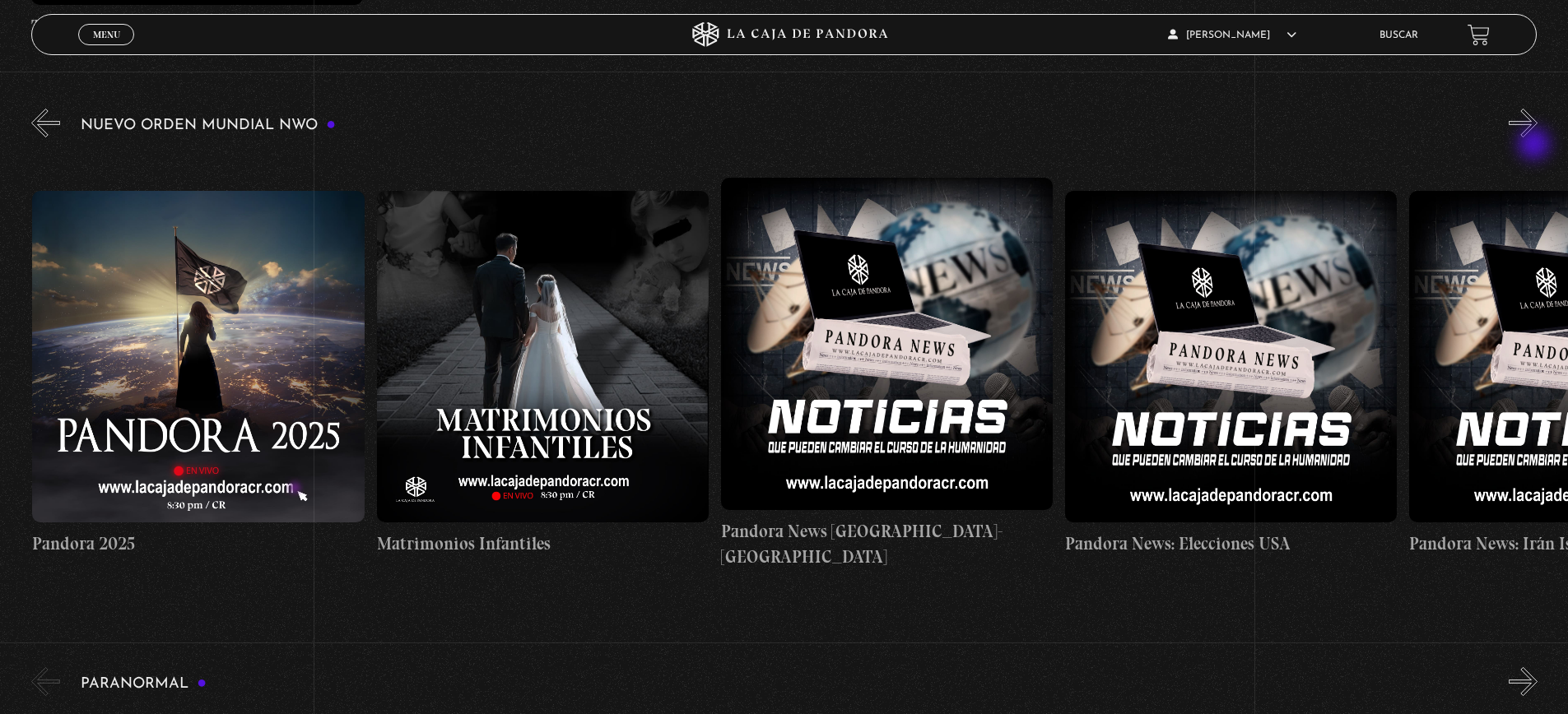
click at [1537, 137] on button "»" at bounding box center [1523, 123] width 29 height 29
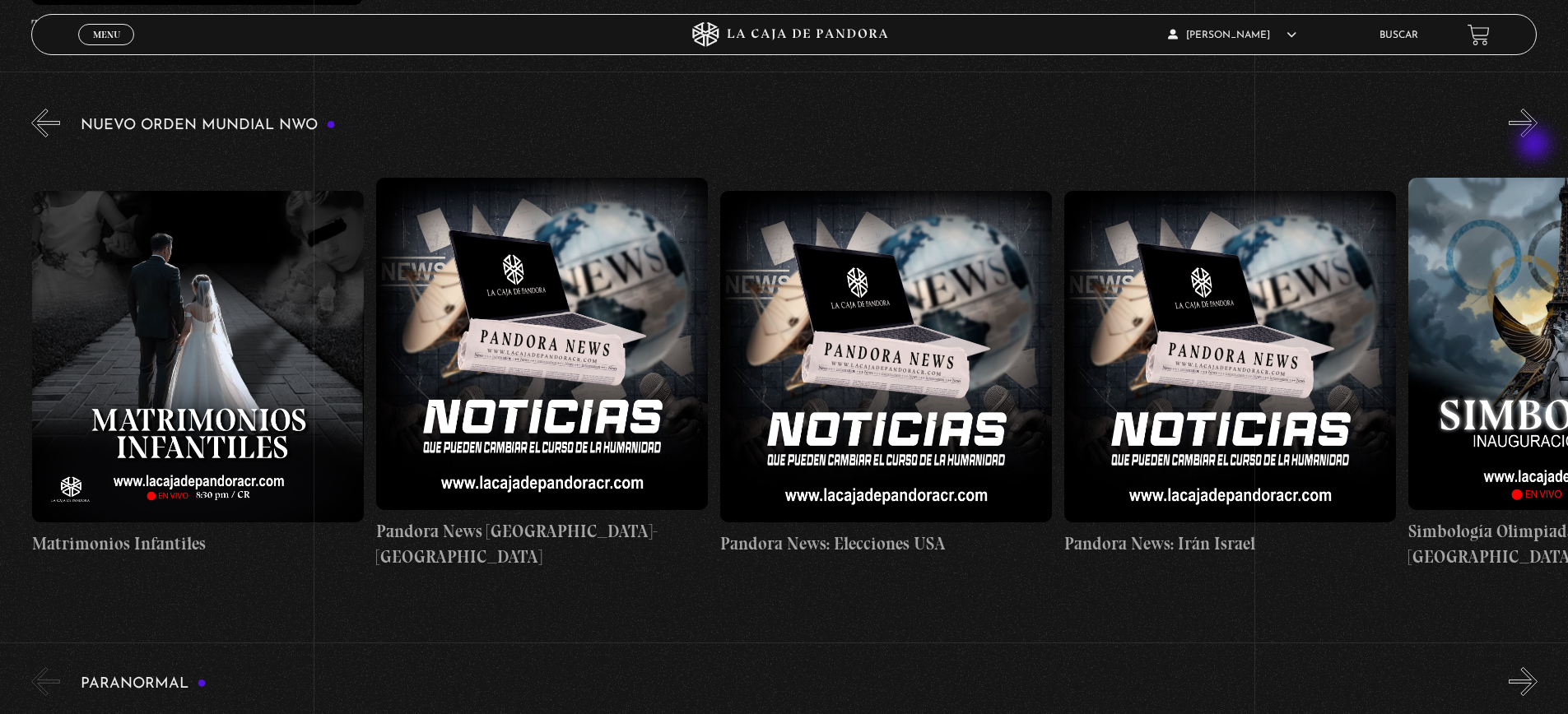
click at [1537, 137] on button "»" at bounding box center [1523, 123] width 29 height 29
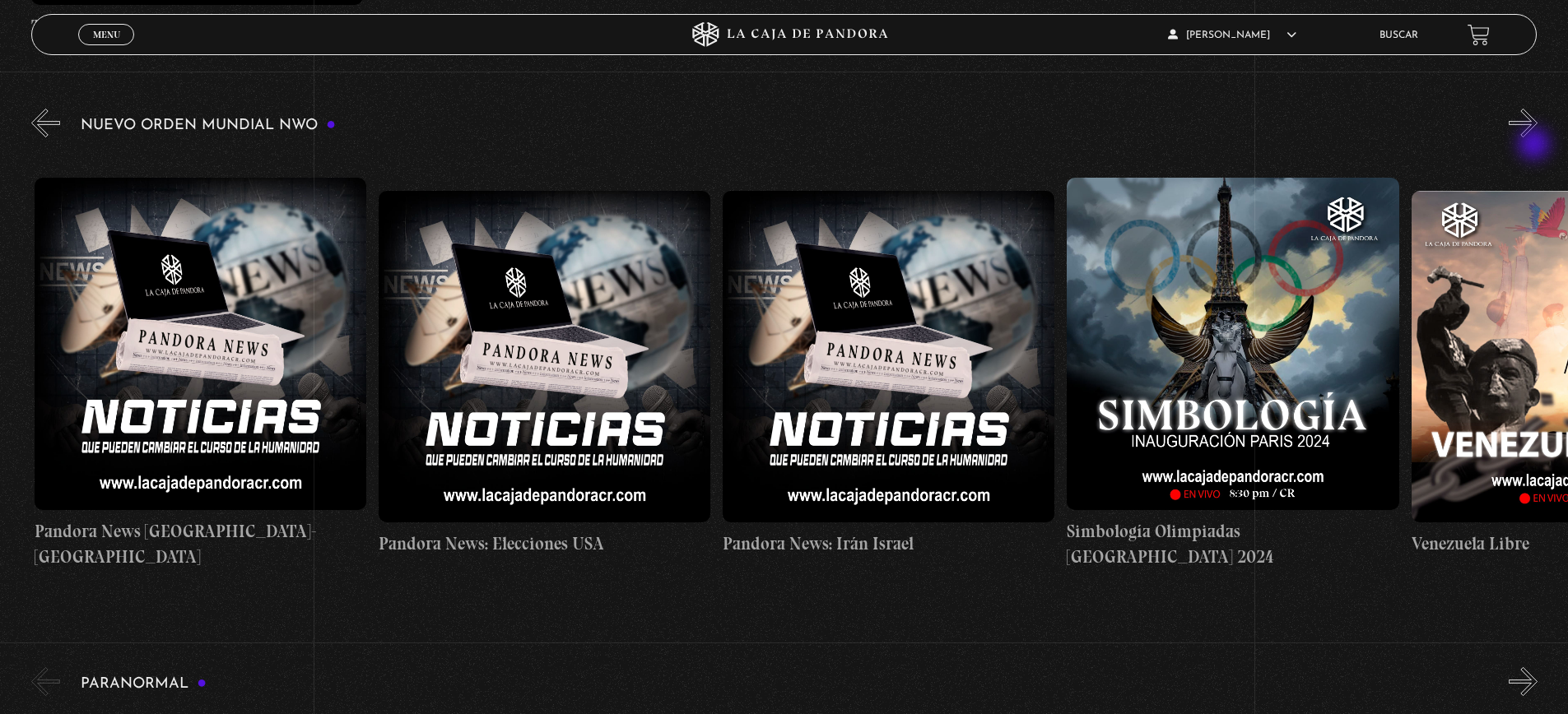
click at [1537, 137] on button "»" at bounding box center [1523, 123] width 29 height 29
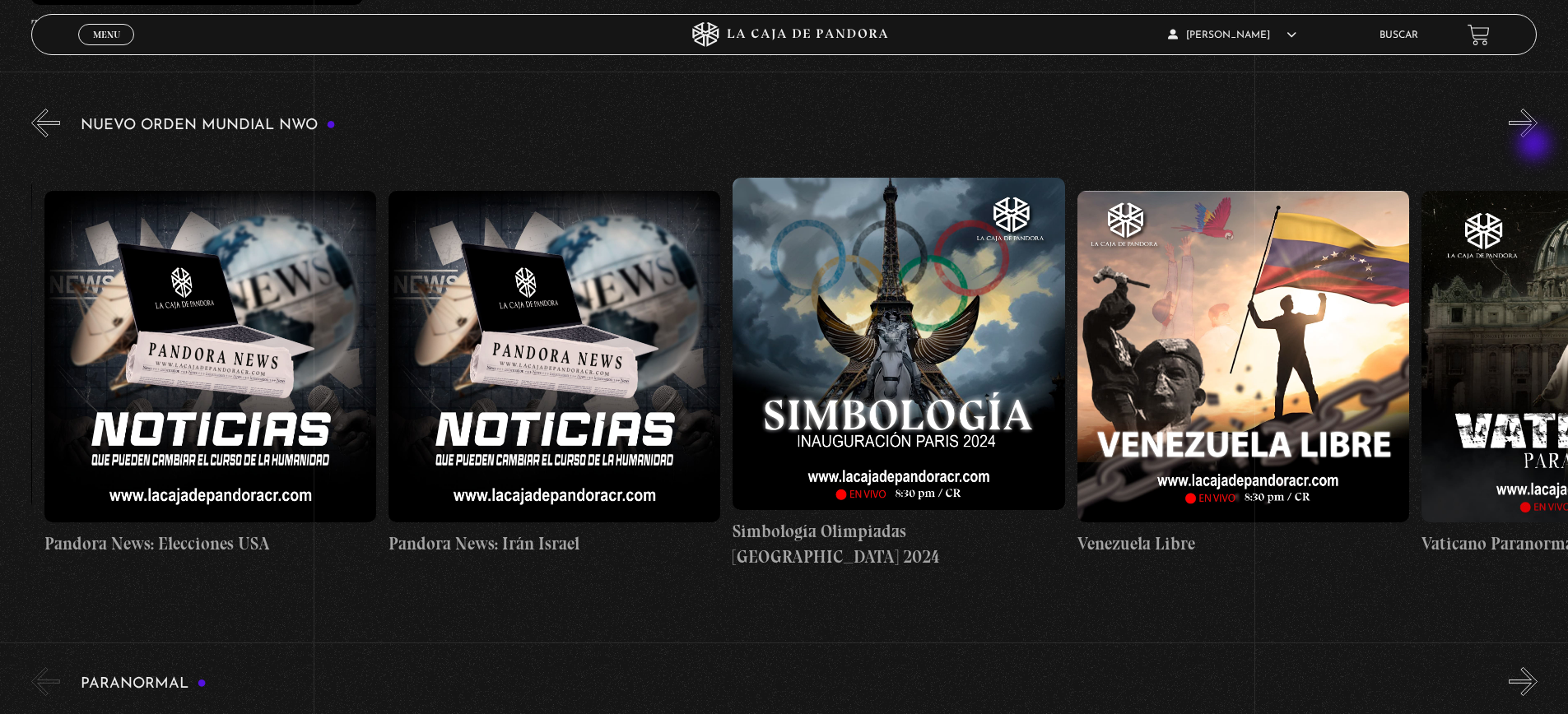
click at [1537, 137] on button "»" at bounding box center [1523, 123] width 29 height 29
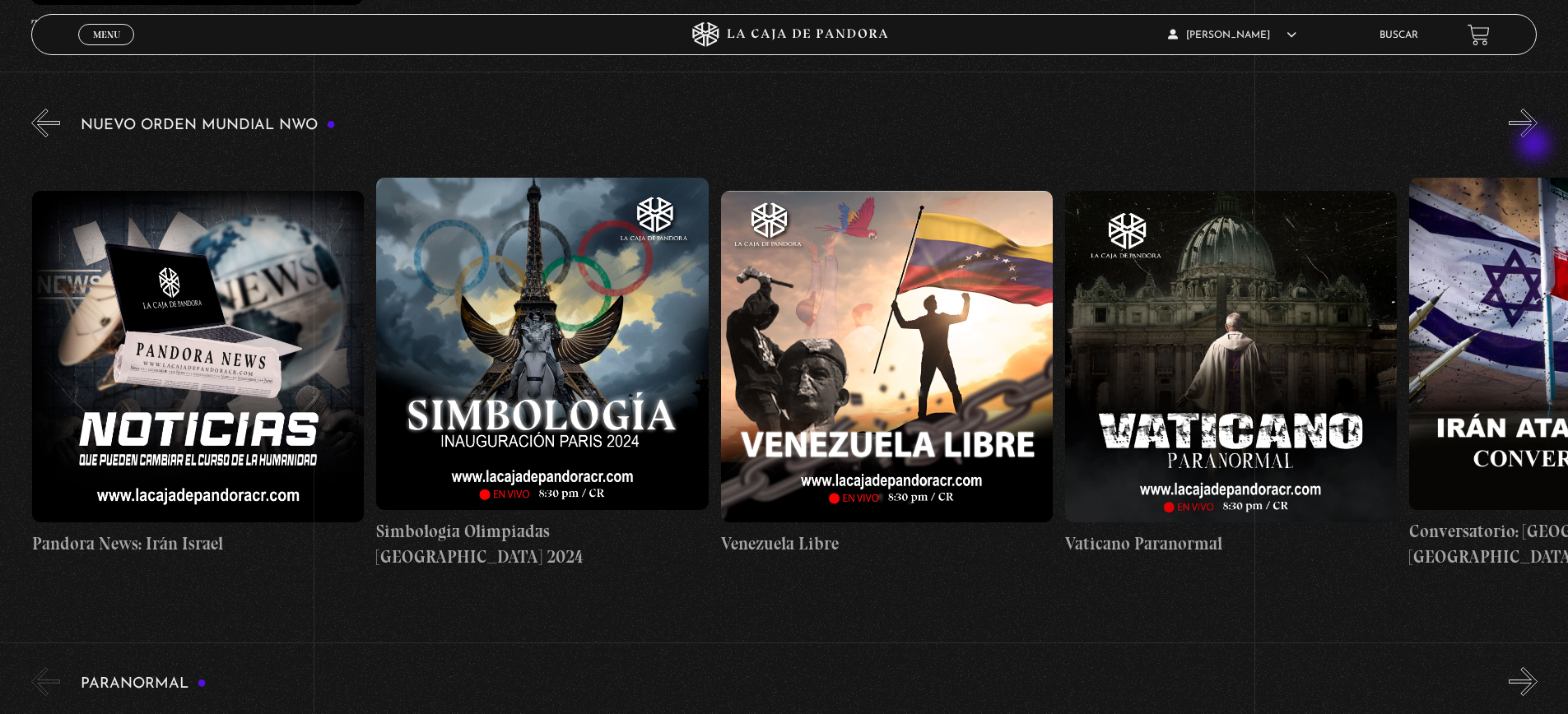
click at [1537, 137] on button "»" at bounding box center [1523, 123] width 29 height 29
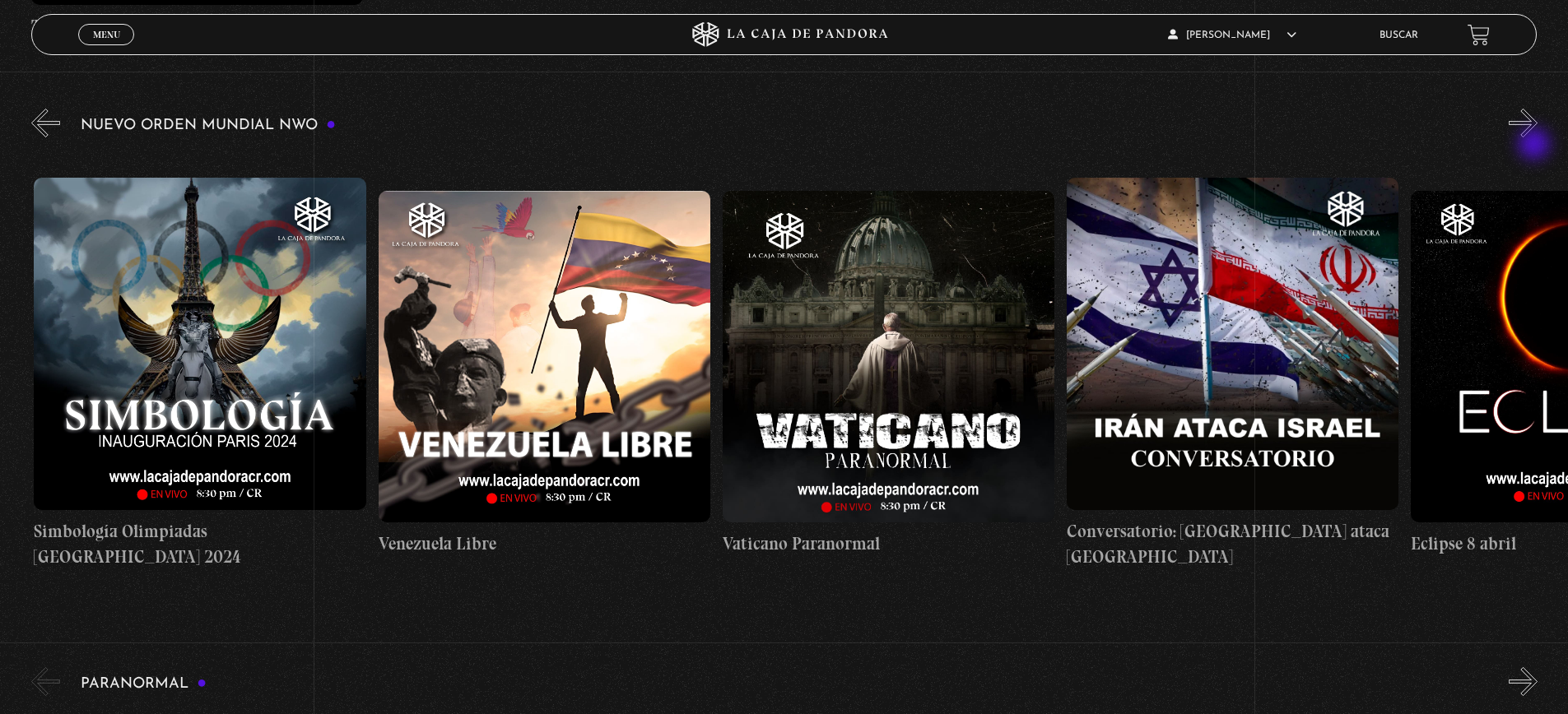
click at [1537, 137] on button "»" at bounding box center [1523, 123] width 29 height 29
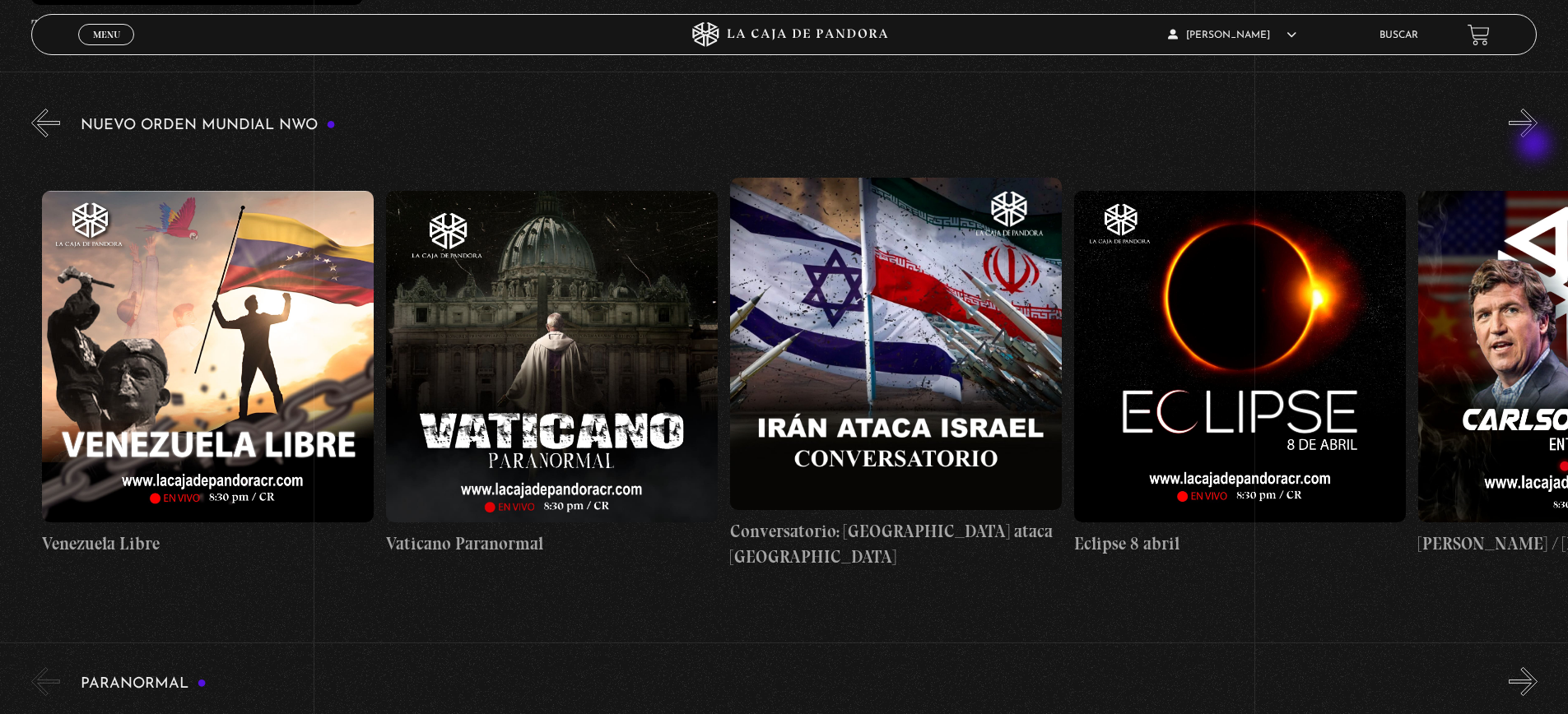
click at [1537, 137] on button "»" at bounding box center [1523, 123] width 29 height 29
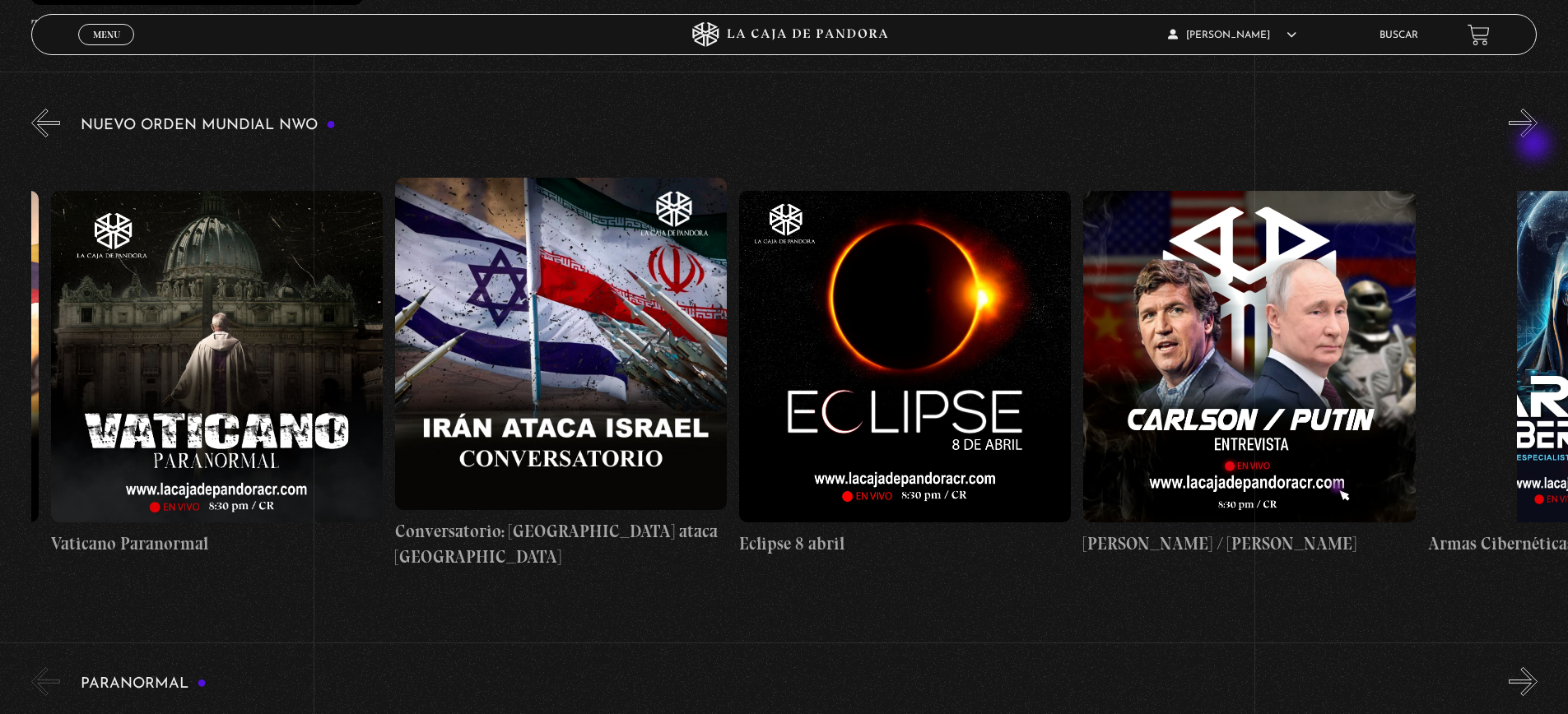
click at [1537, 137] on button "»" at bounding box center [1523, 123] width 29 height 29
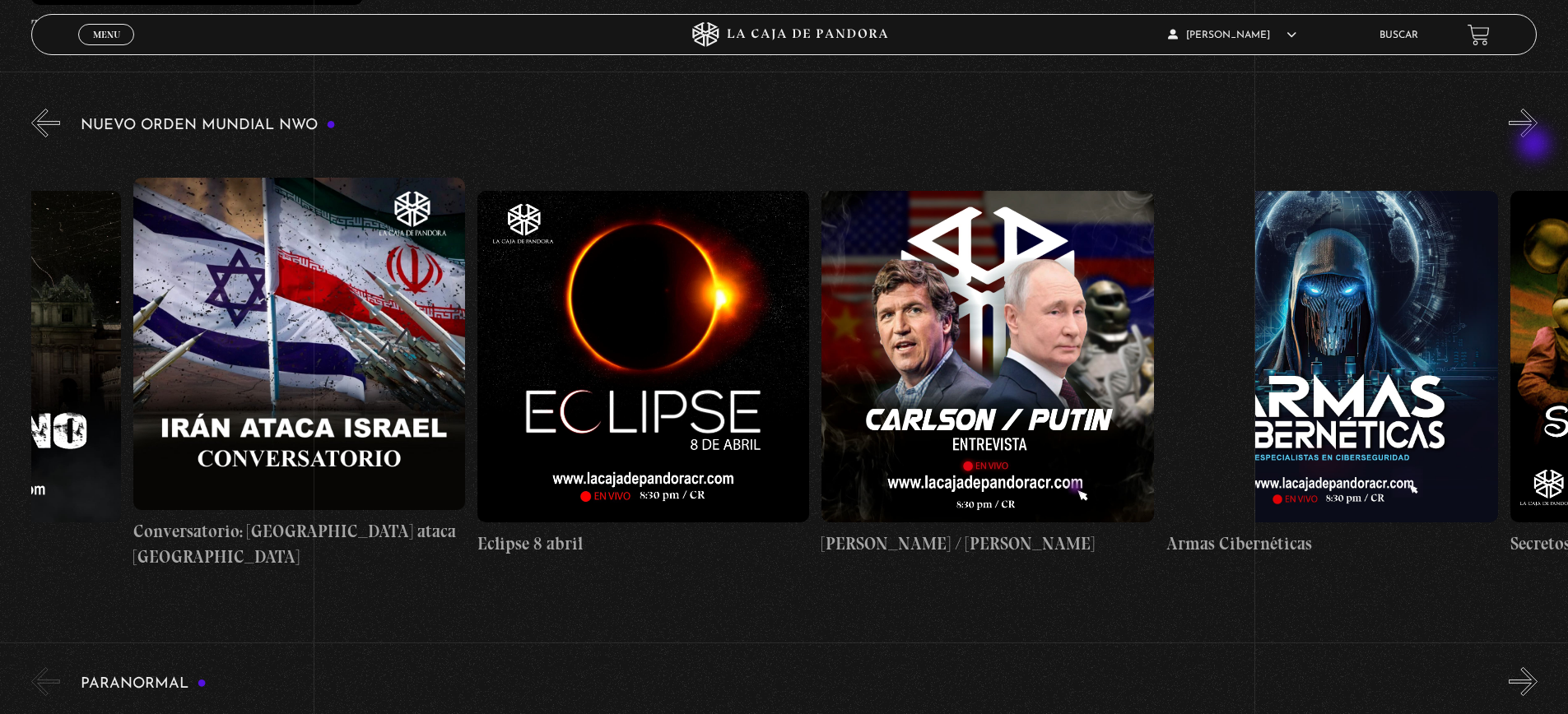
click at [1537, 137] on button "»" at bounding box center [1523, 123] width 29 height 29
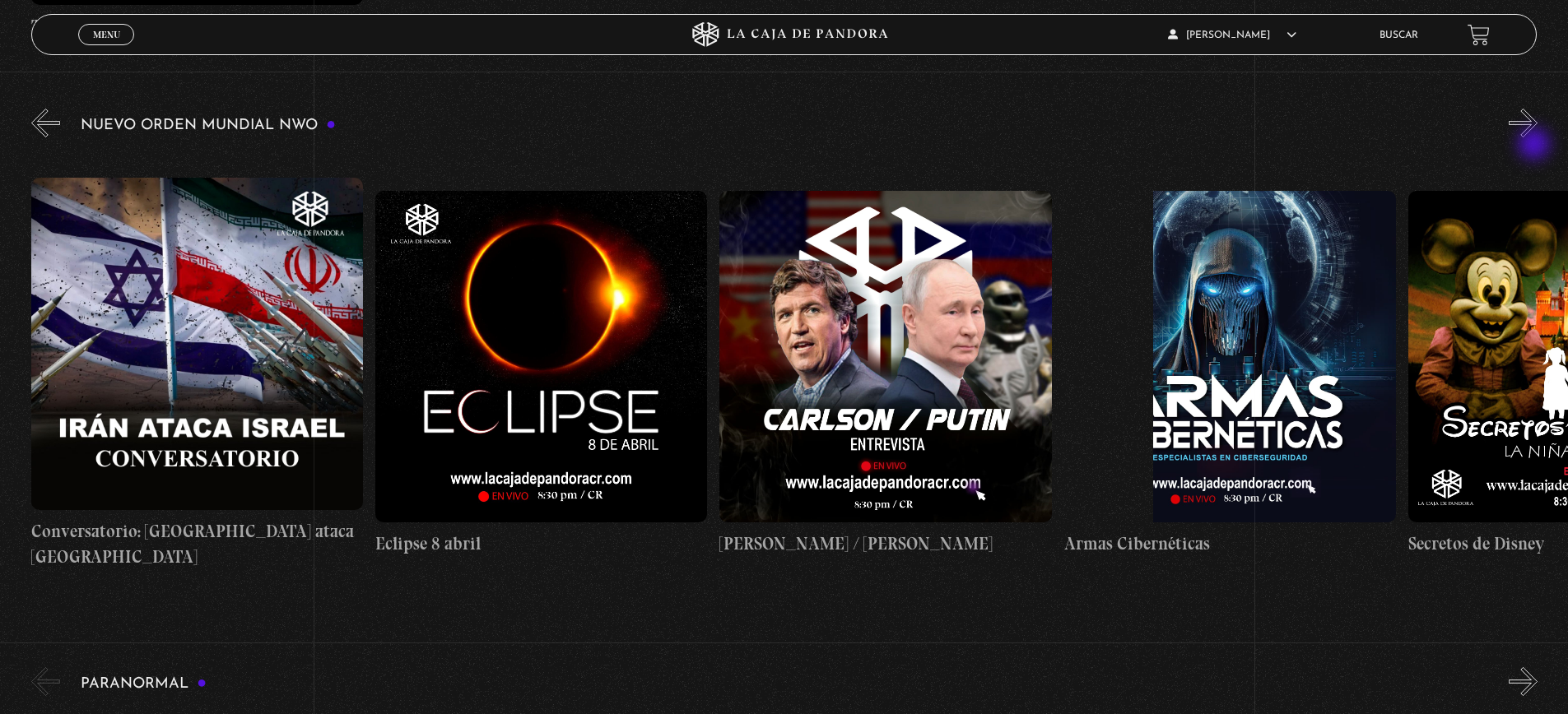
click at [1537, 137] on button "»" at bounding box center [1523, 123] width 29 height 29
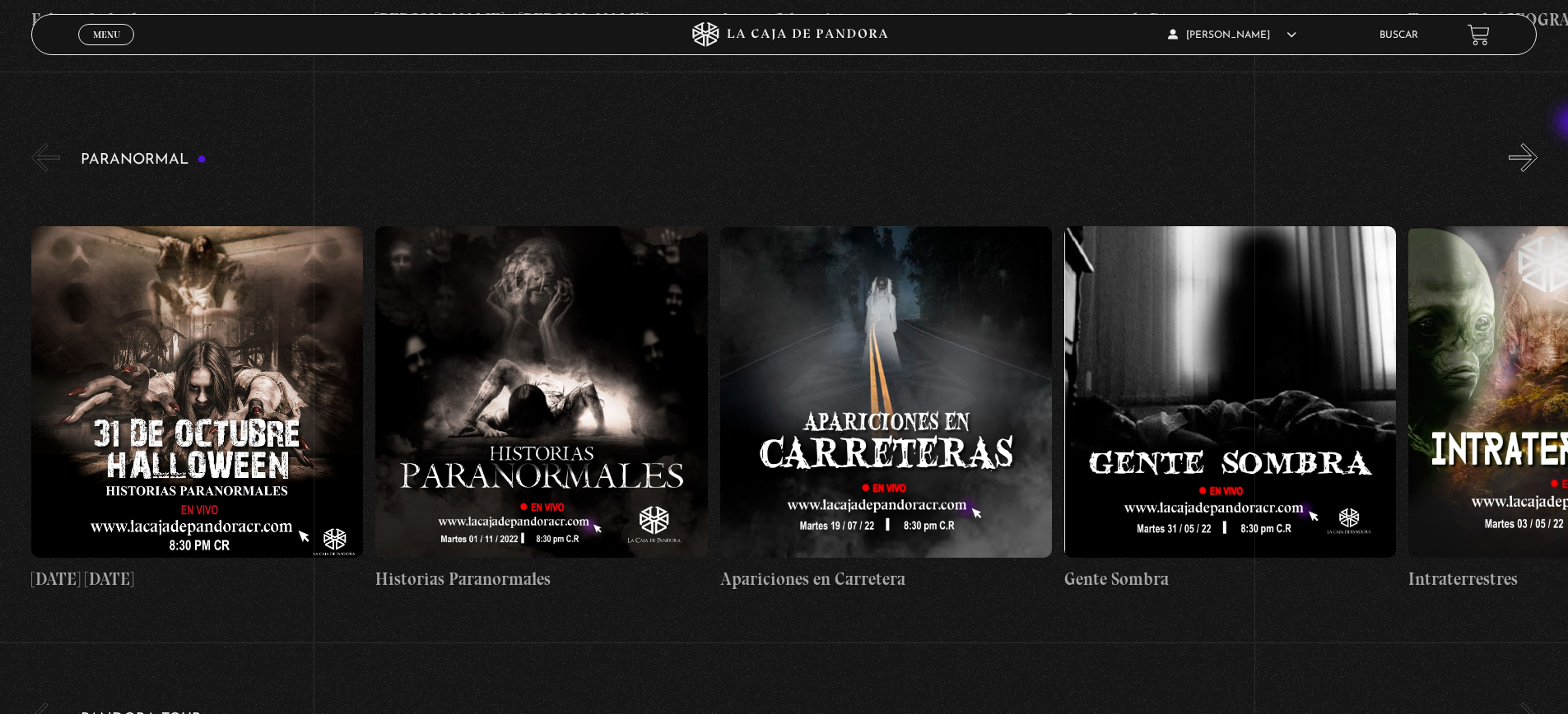
scroll to position [1842, 0]
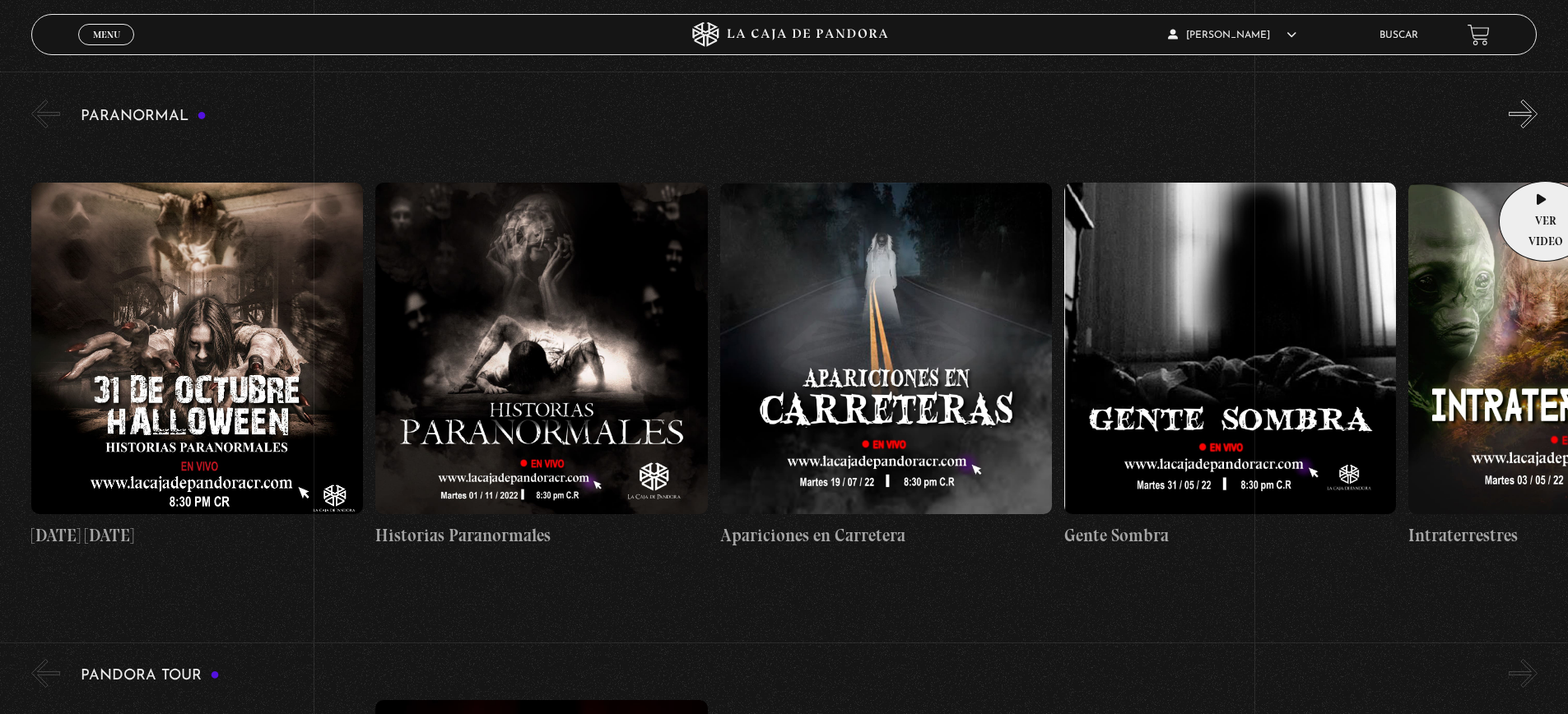
click at [1541, 157] on link "Intraterrestres" at bounding box center [1575, 365] width 332 height 449
click at [1538, 128] on button "»" at bounding box center [1523, 113] width 29 height 29
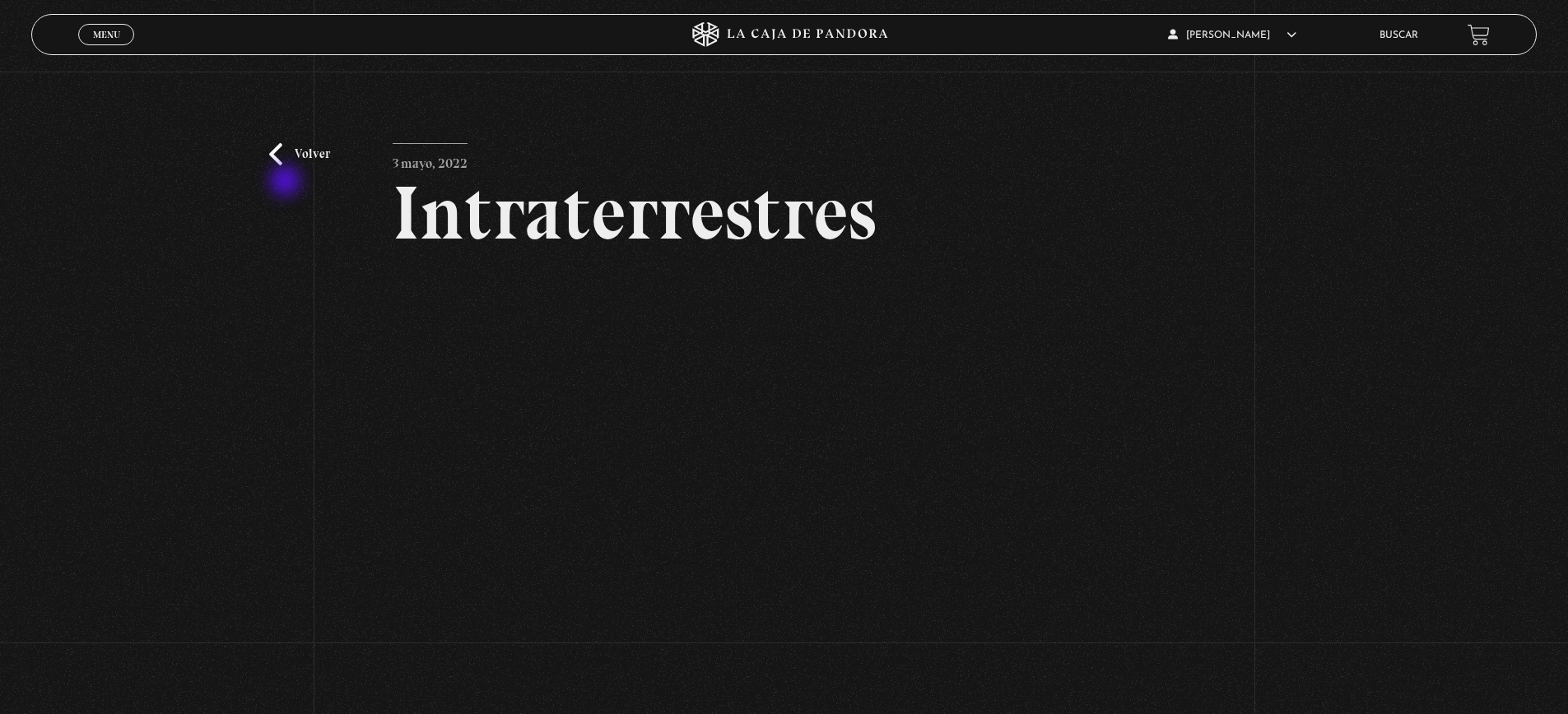
click at [288, 166] on link "Volver" at bounding box center [300, 154] width 61 height 22
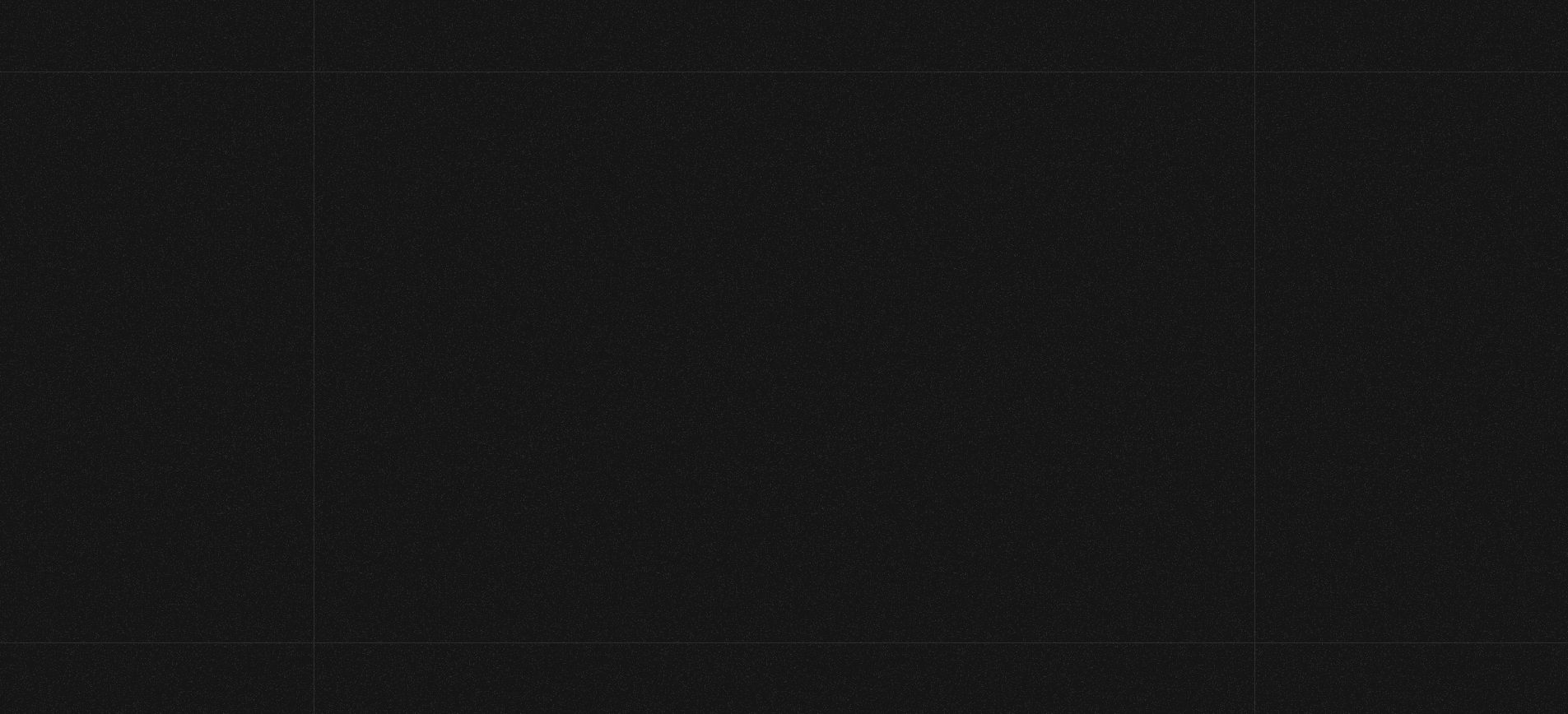
scroll to position [1842, 0]
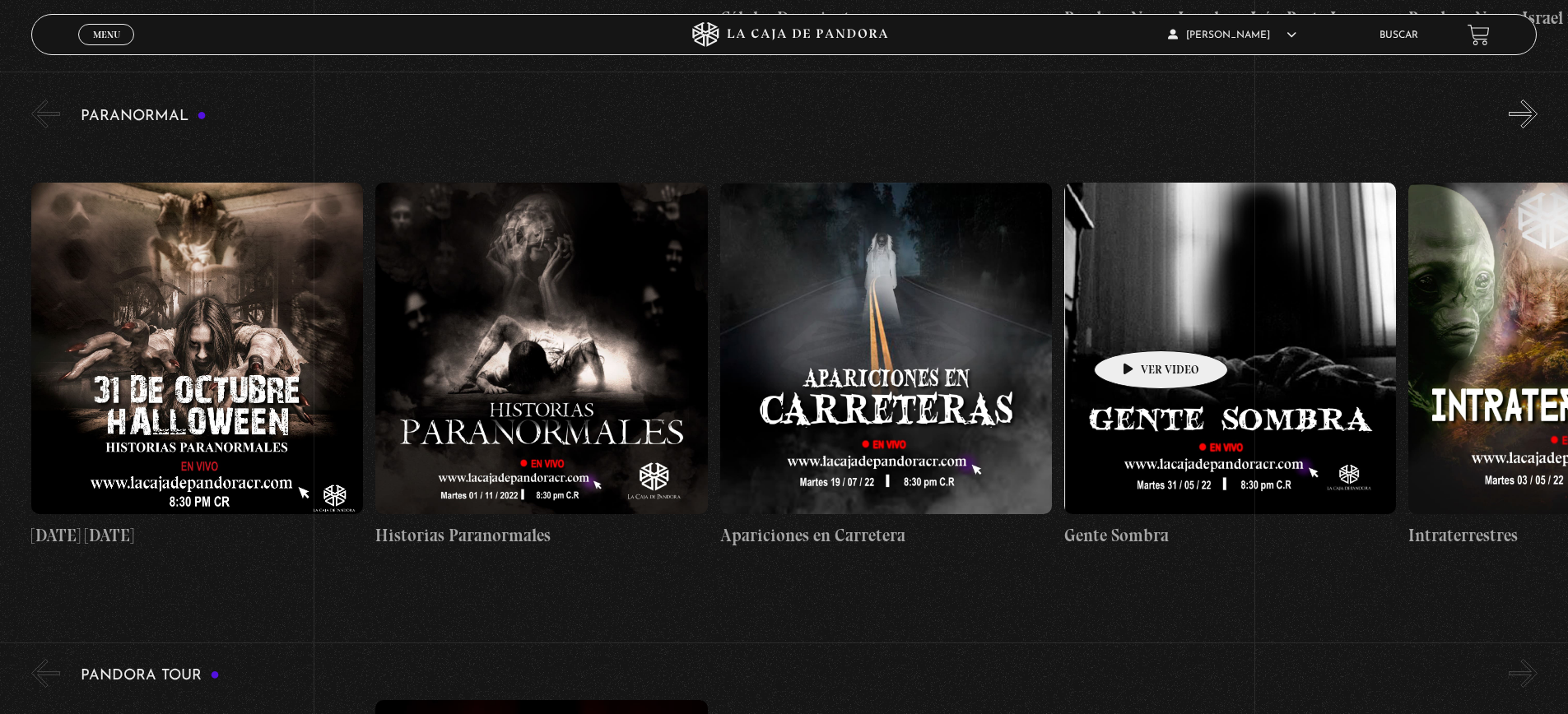
click at [1135, 326] on figure at bounding box center [1230, 349] width 332 height 331
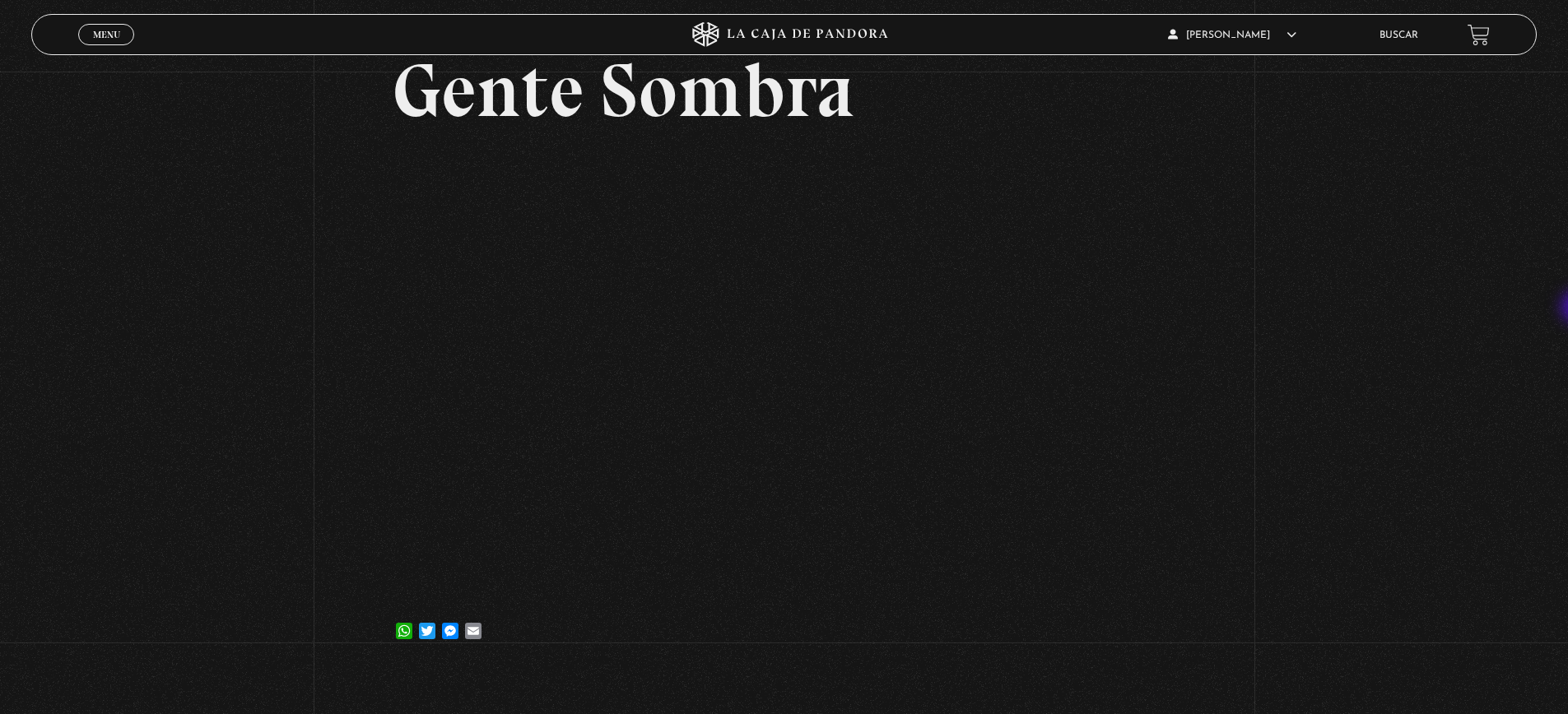
scroll to position [125, 0]
